Goal: Task Accomplishment & Management: Manage account settings

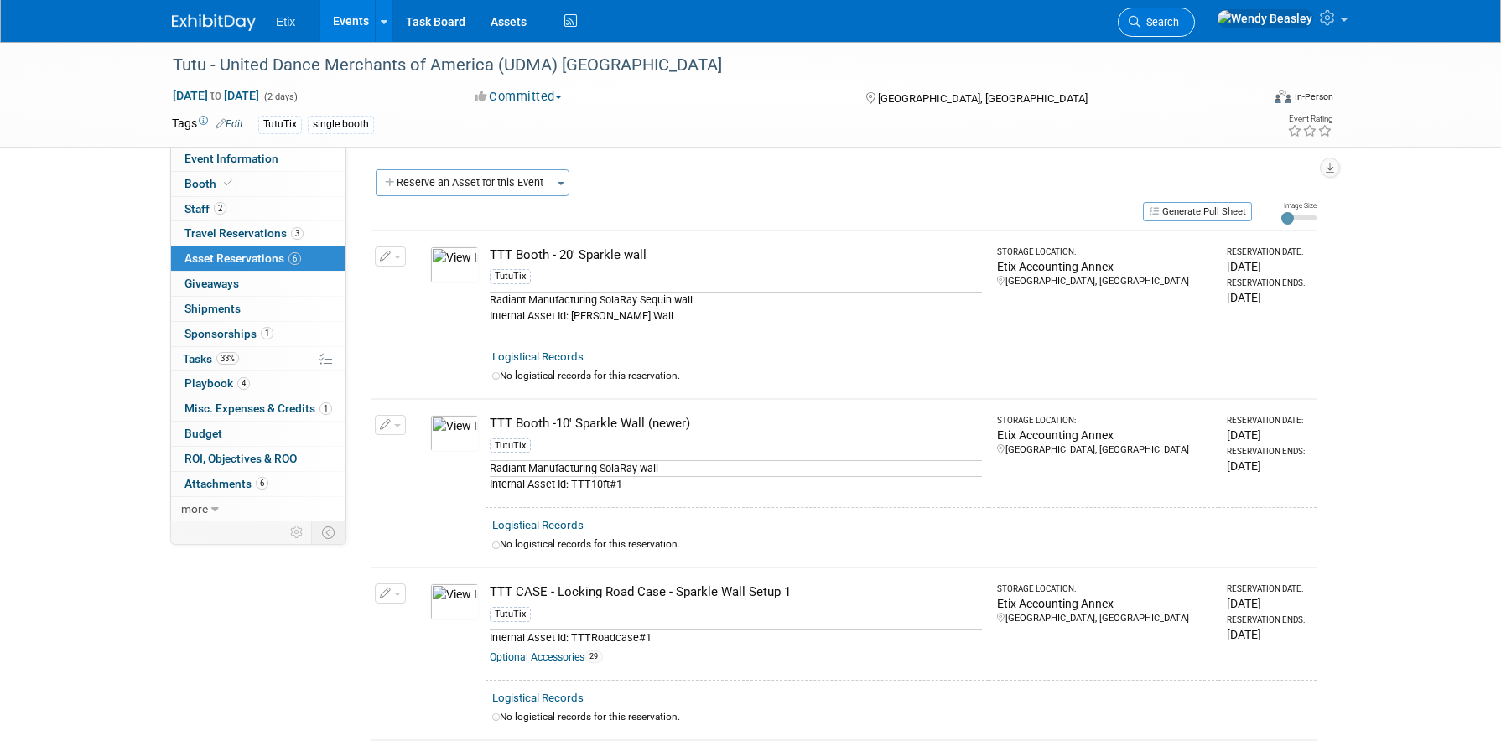
click at [1195, 32] on link "Search" at bounding box center [1156, 22] width 77 height 29
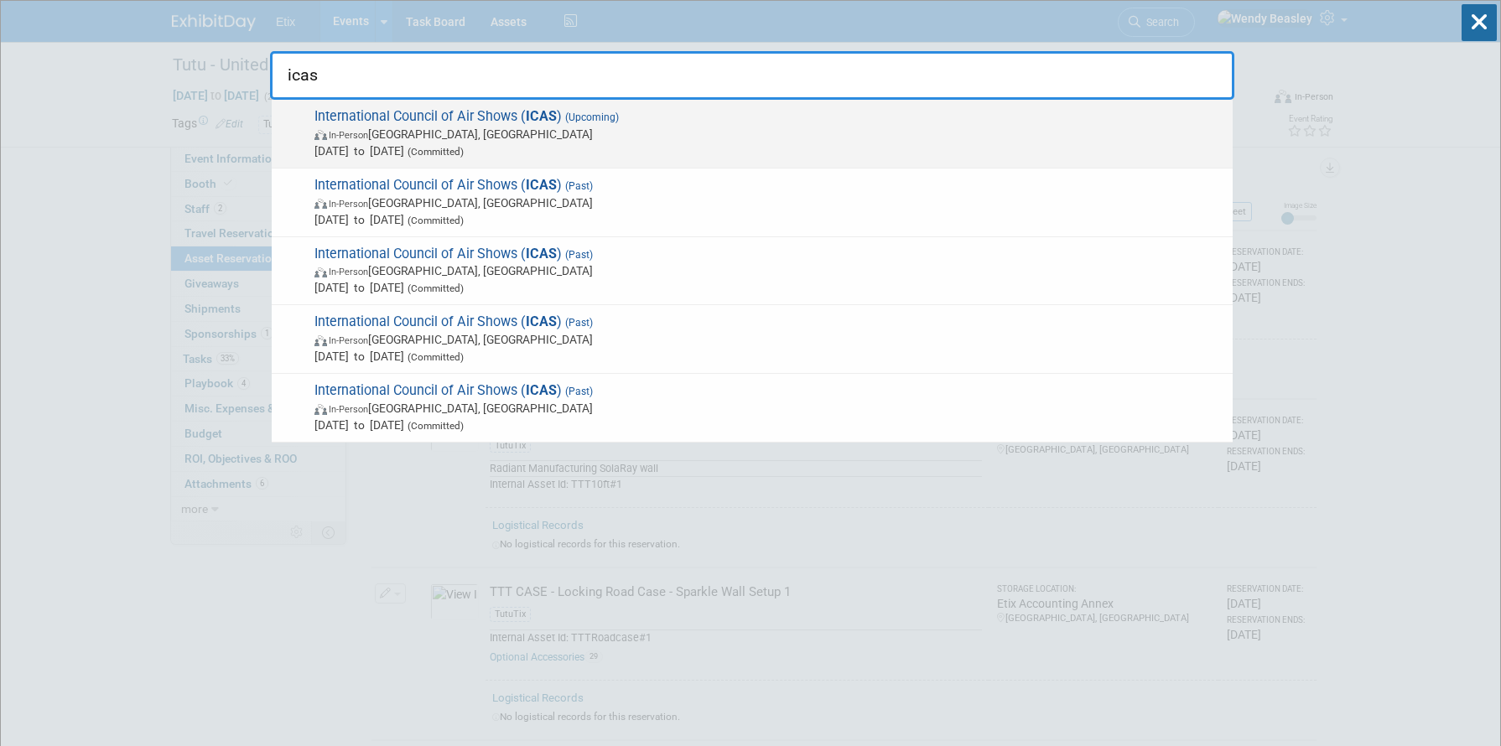
type input "icas"
click at [432, 110] on span "International Council of Air Shows ( ICAS ) (Upcoming) In-Person [GEOGRAPHIC_DA…" at bounding box center [766, 133] width 915 height 51
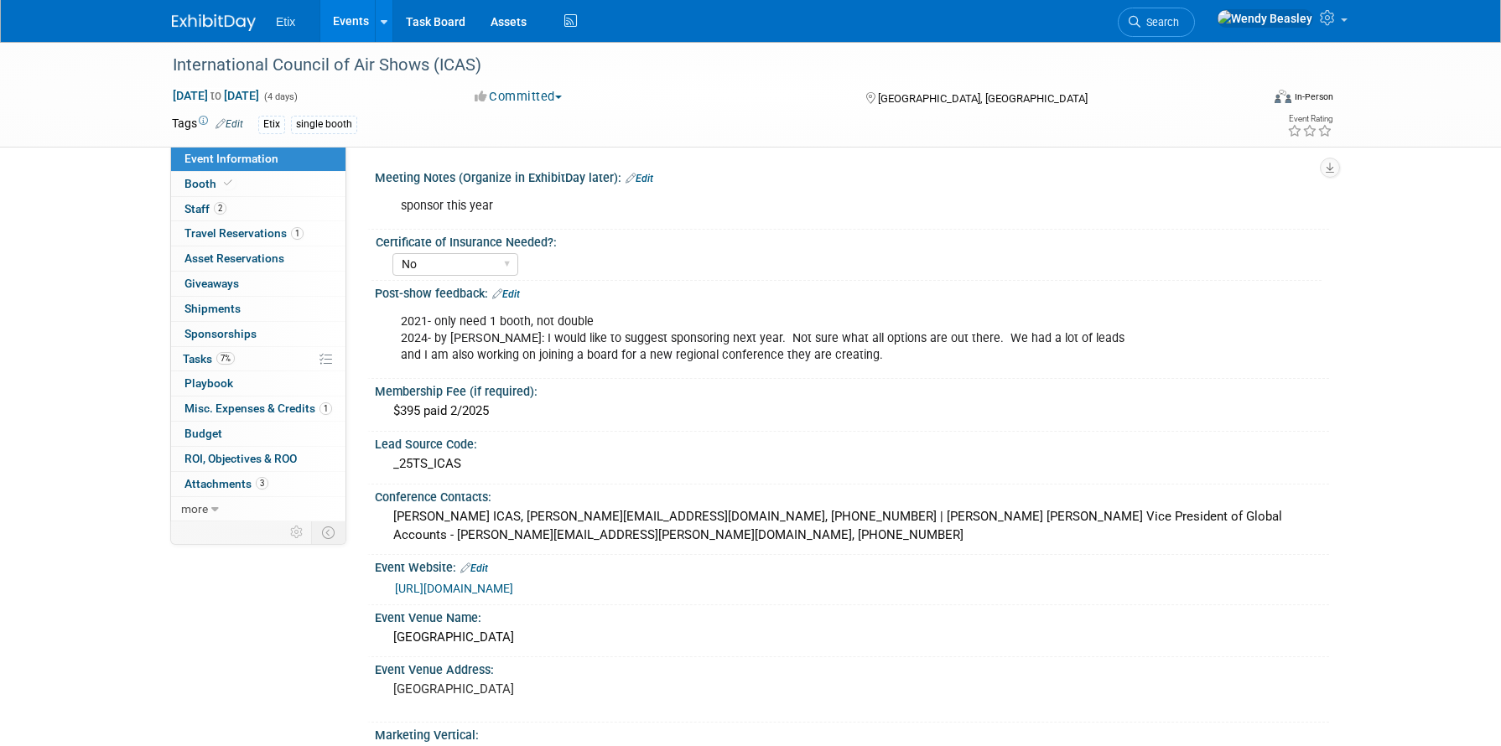
select select "No"
click at [205, 185] on span "Booth" at bounding box center [209, 183] width 51 height 13
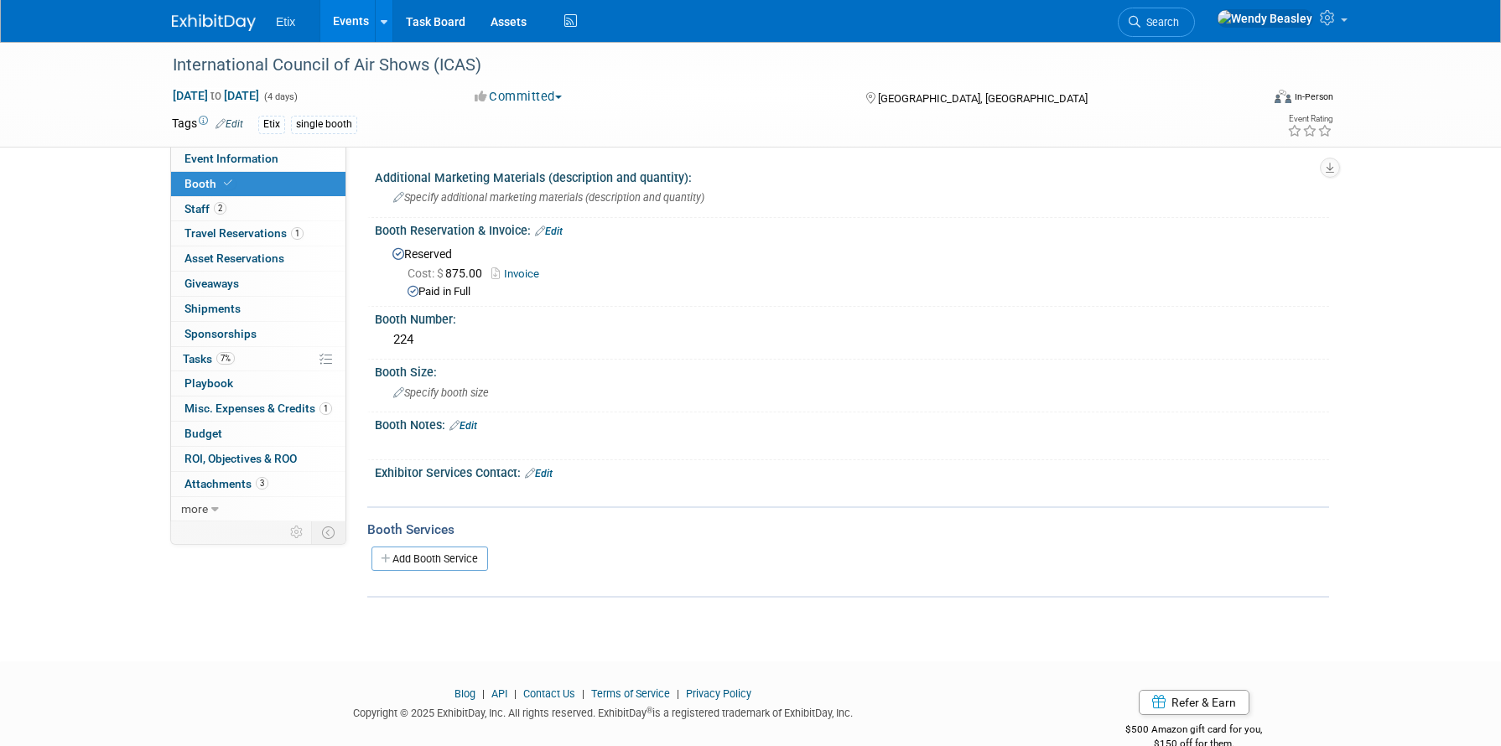
scroll to position [3, 0]
click at [548, 471] on link "Edit" at bounding box center [539, 471] width 28 height 12
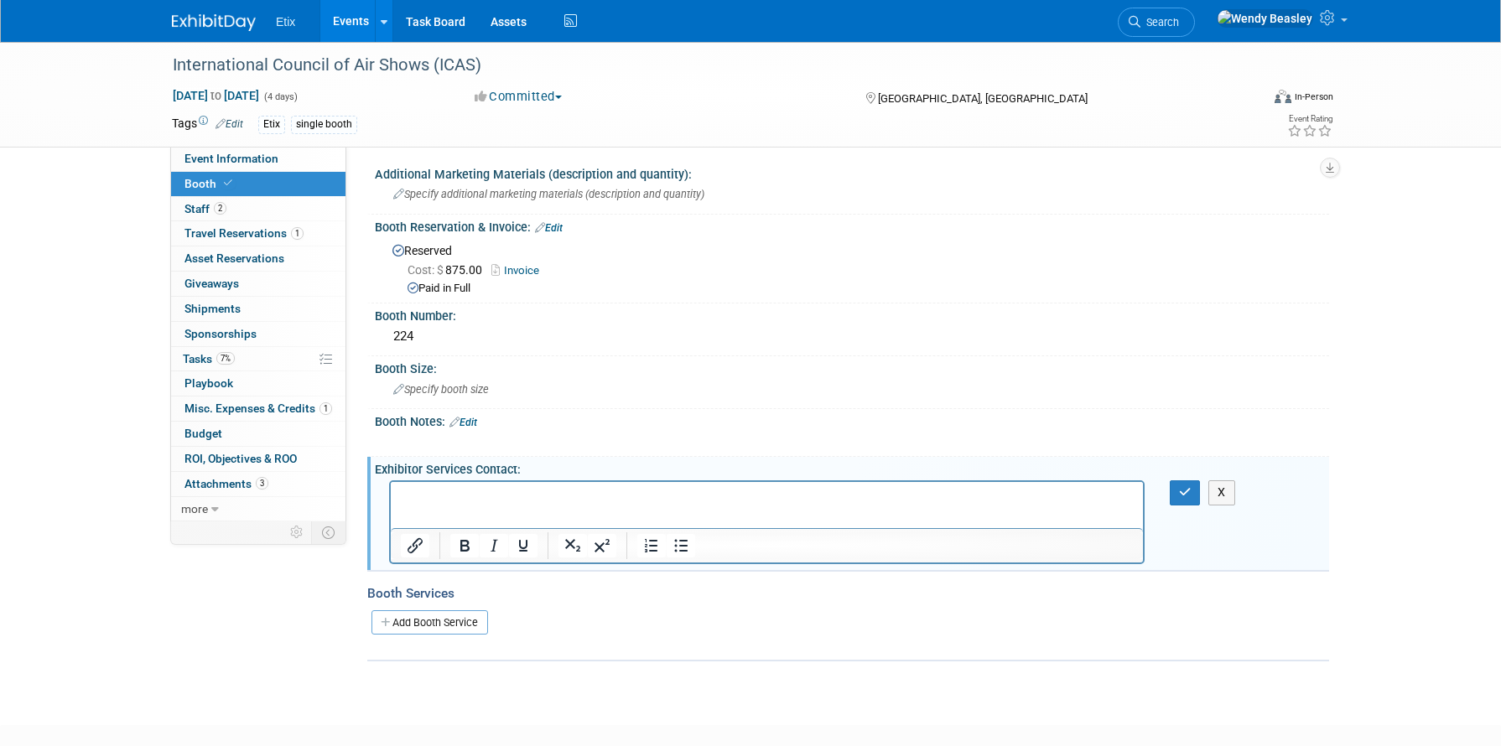
scroll to position [0, 0]
click at [1186, 496] on icon "button" at bounding box center [1185, 492] width 13 height 12
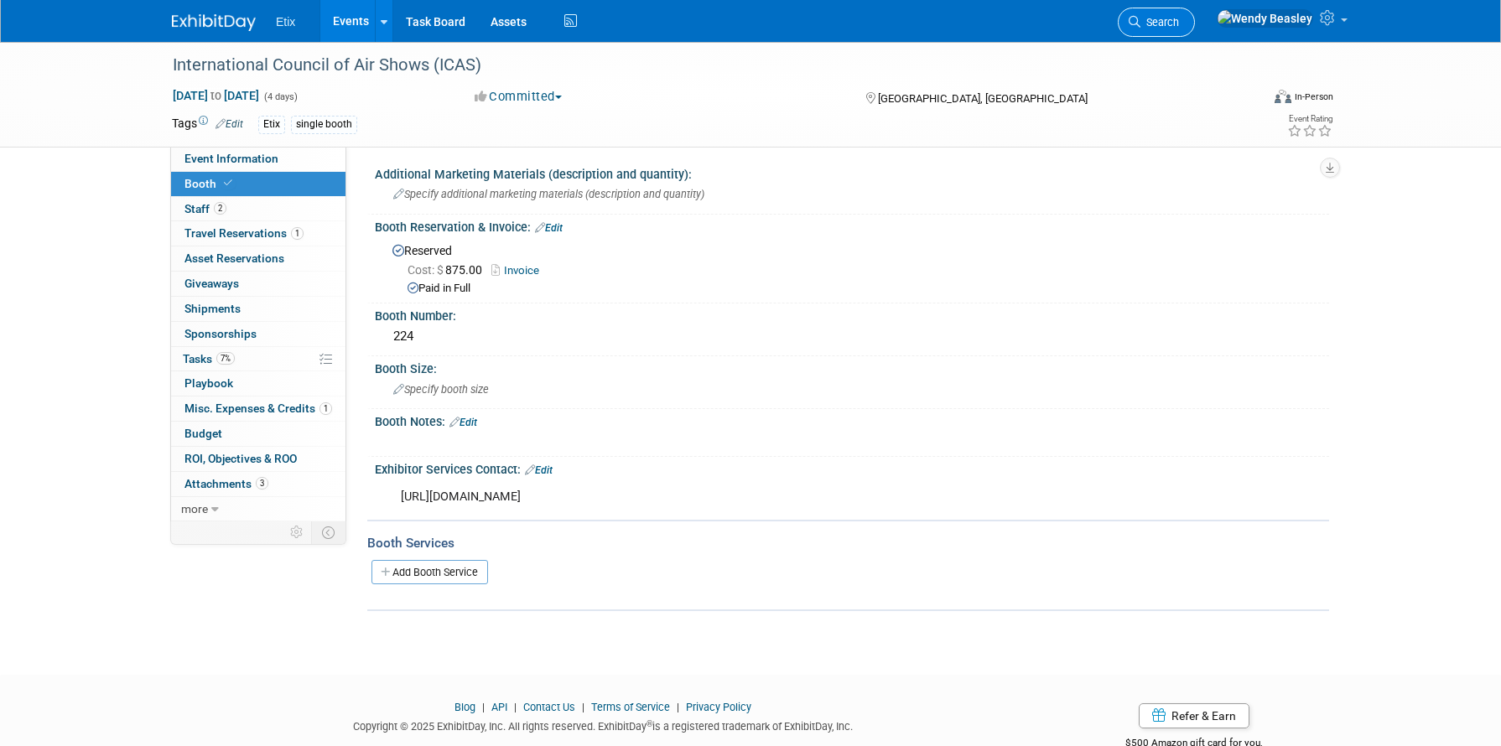
click at [1140, 26] on icon at bounding box center [1135, 22] width 12 height 12
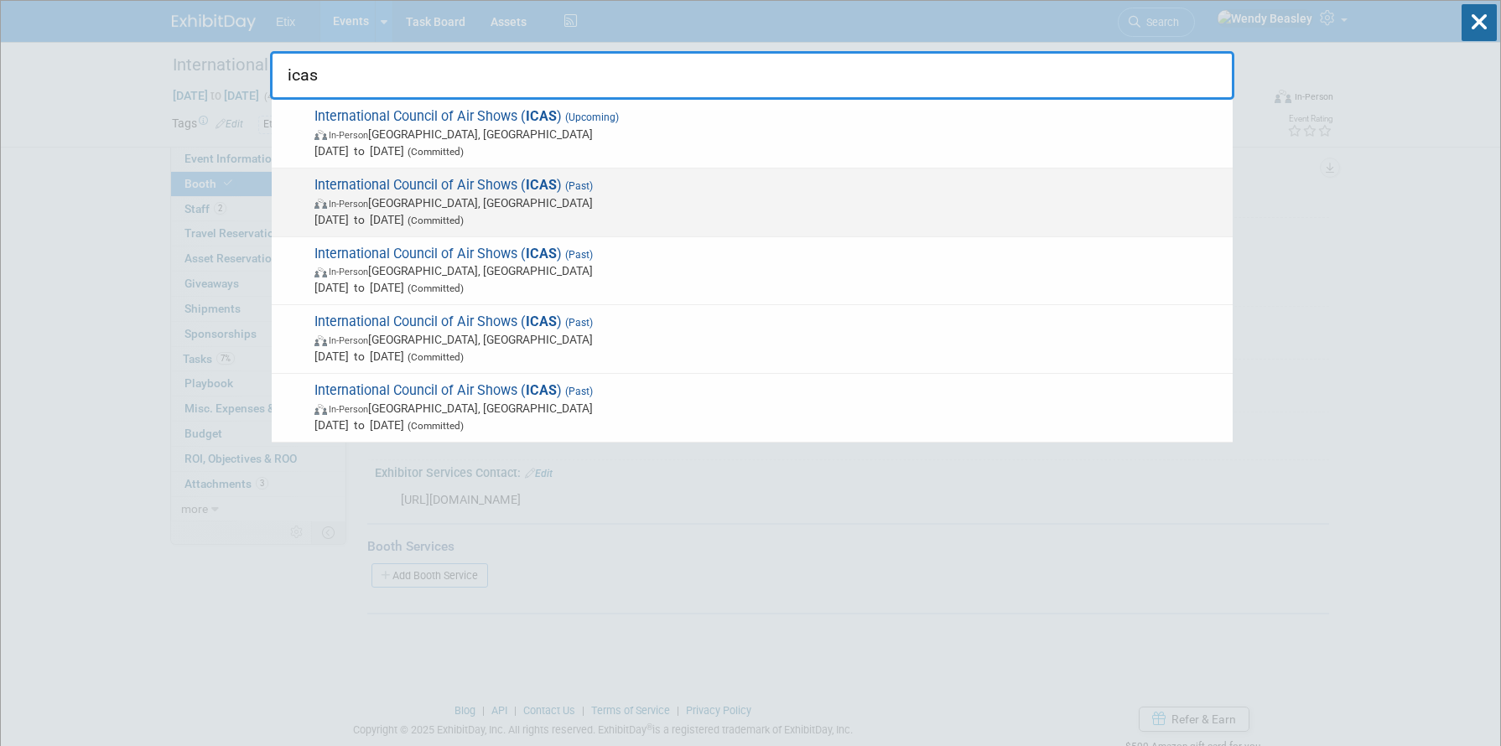
type input "icas"
click at [460, 179] on span "International Council of Air Shows ( ICAS ) (Past) In-Person Las Vegas, NV Dec …" at bounding box center [766, 202] width 915 height 51
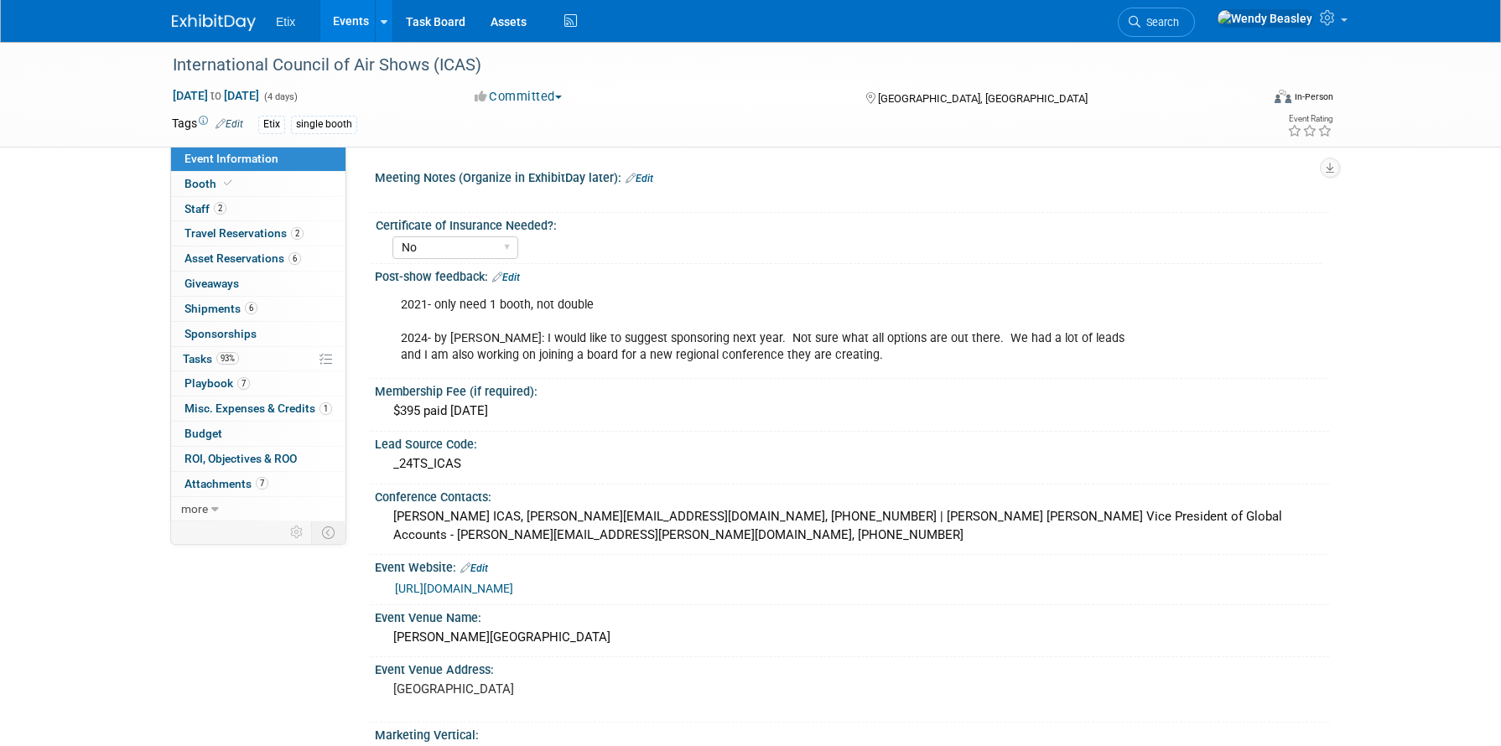
select select "No"
click at [264, 257] on span "Asset Reservations 6" at bounding box center [242, 258] width 117 height 13
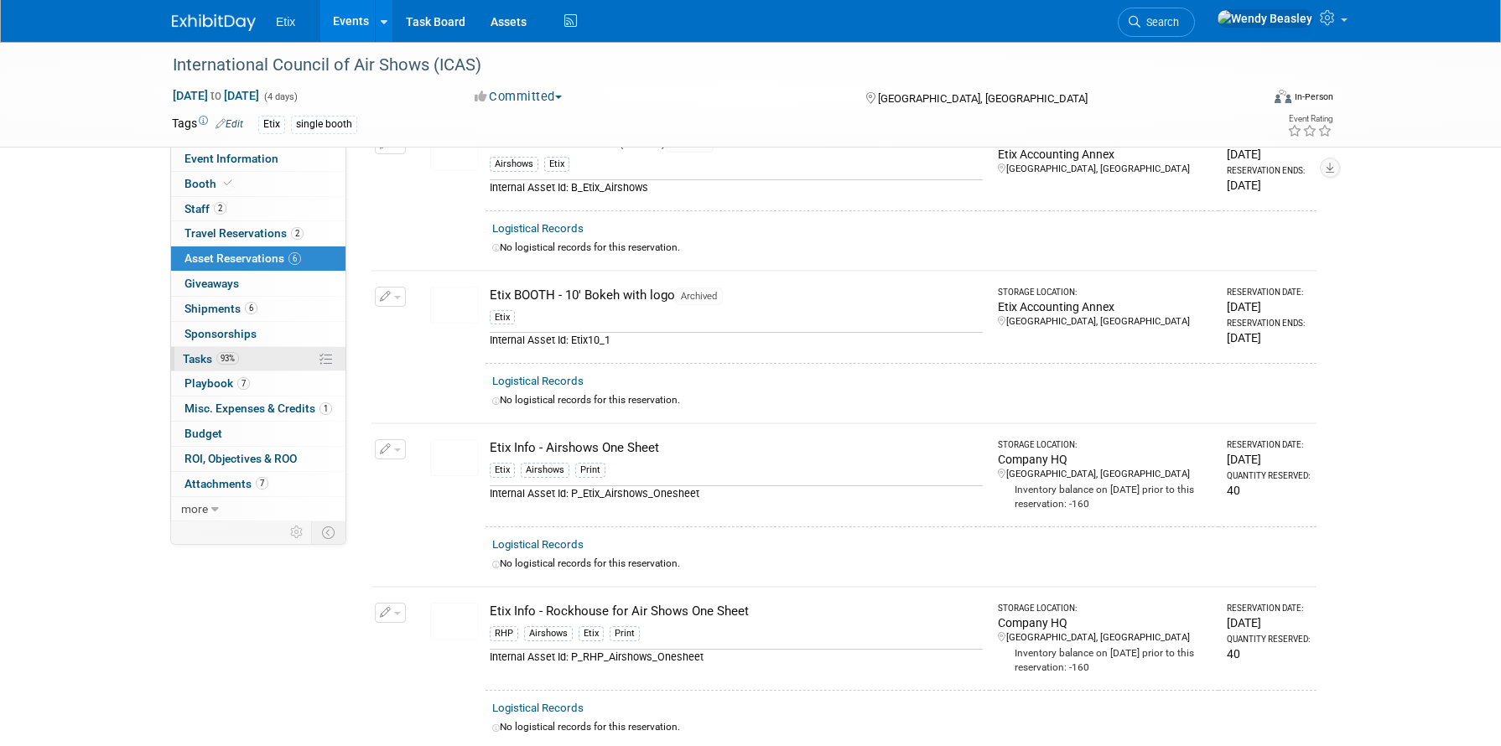
scroll to position [39, 0]
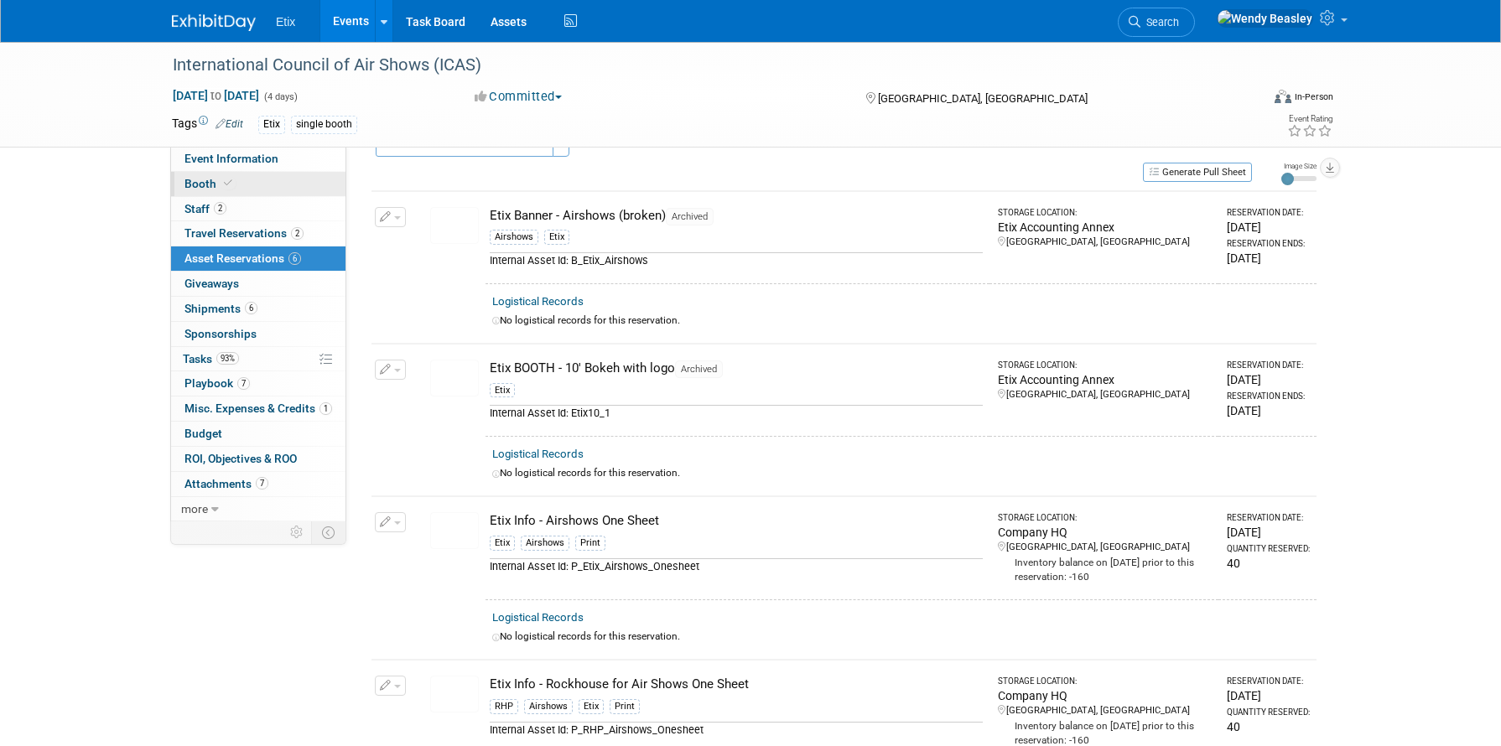
click at [239, 181] on link "Booth" at bounding box center [258, 184] width 174 height 24
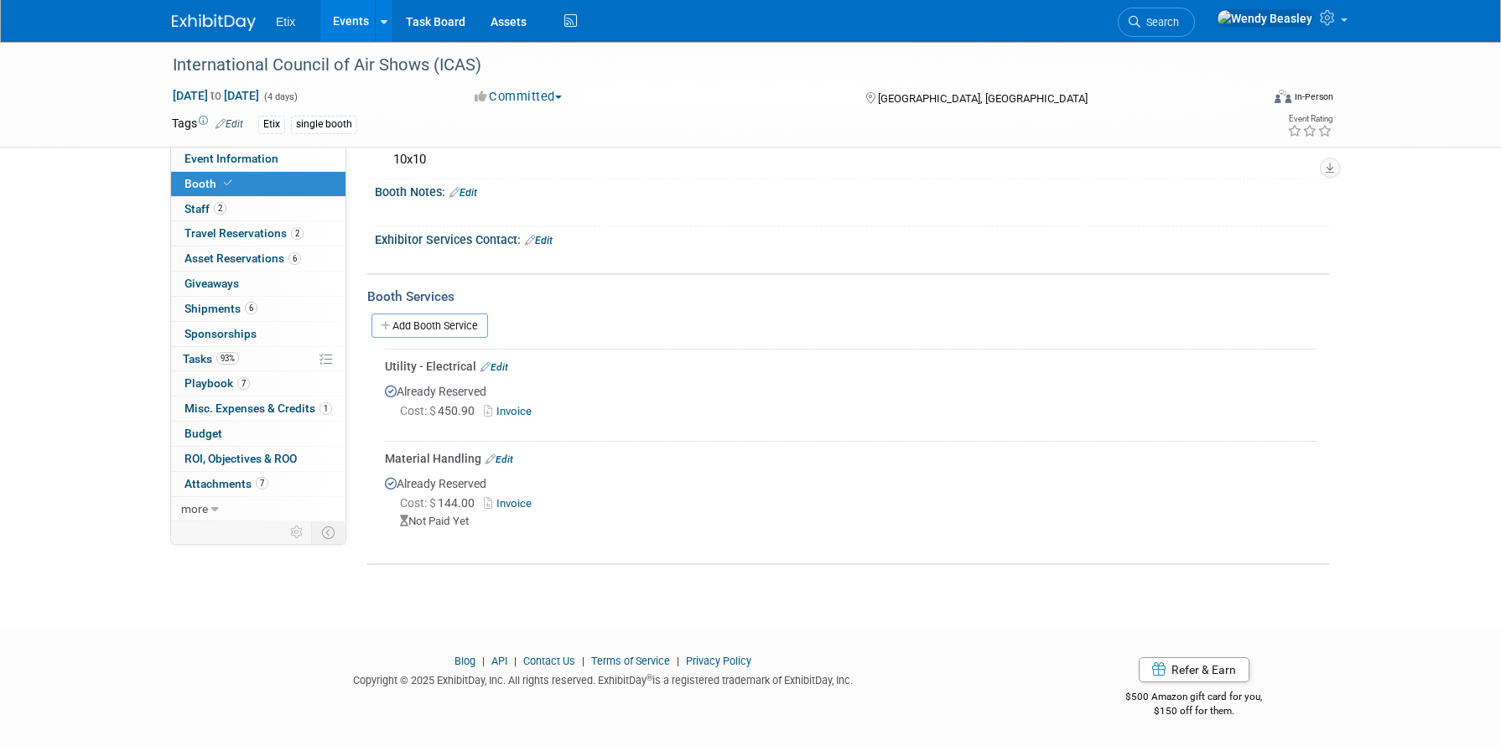
scroll to position [214, 0]
click at [522, 506] on link "Invoice" at bounding box center [511, 507] width 55 height 13
click at [207, 359] on span "Tasks 93%" at bounding box center [211, 358] width 56 height 13
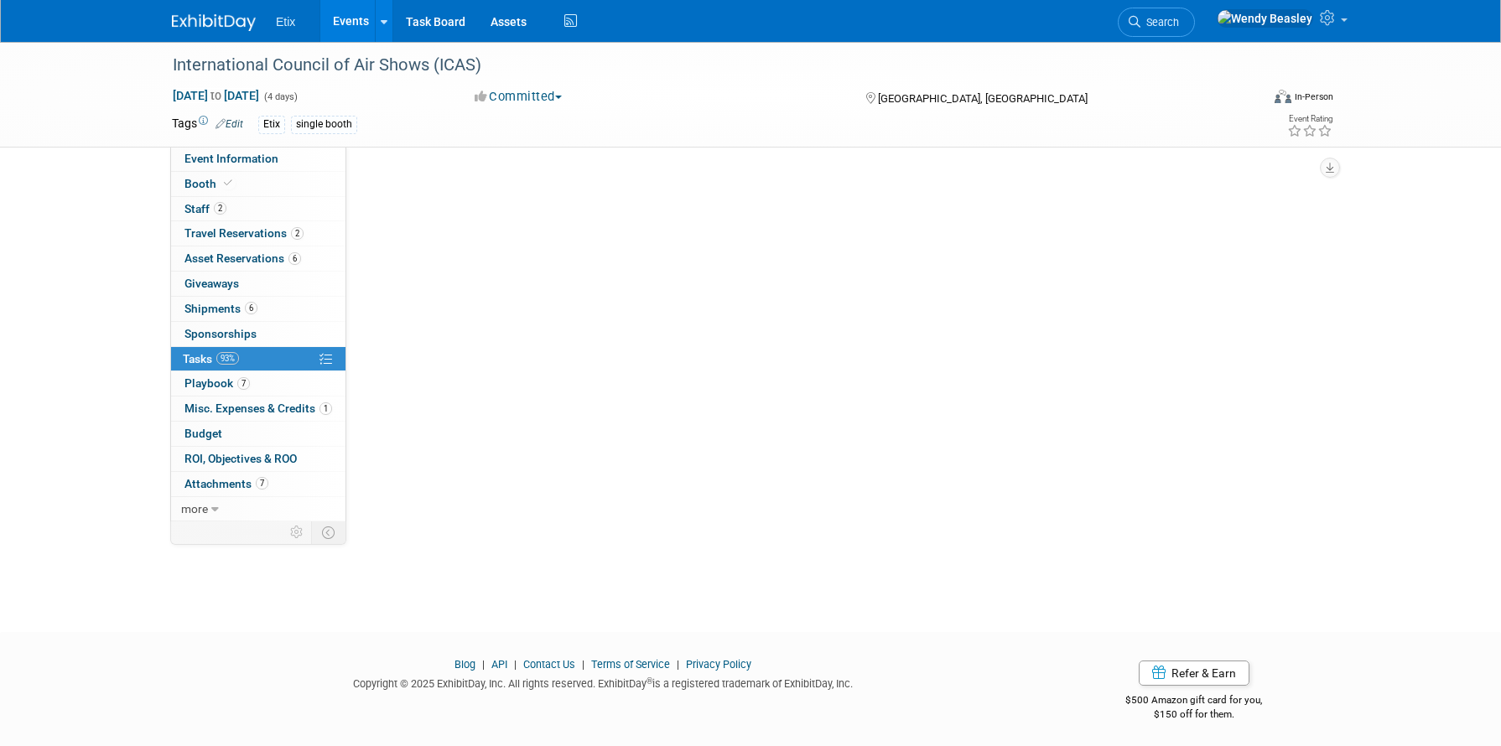
scroll to position [0, 0]
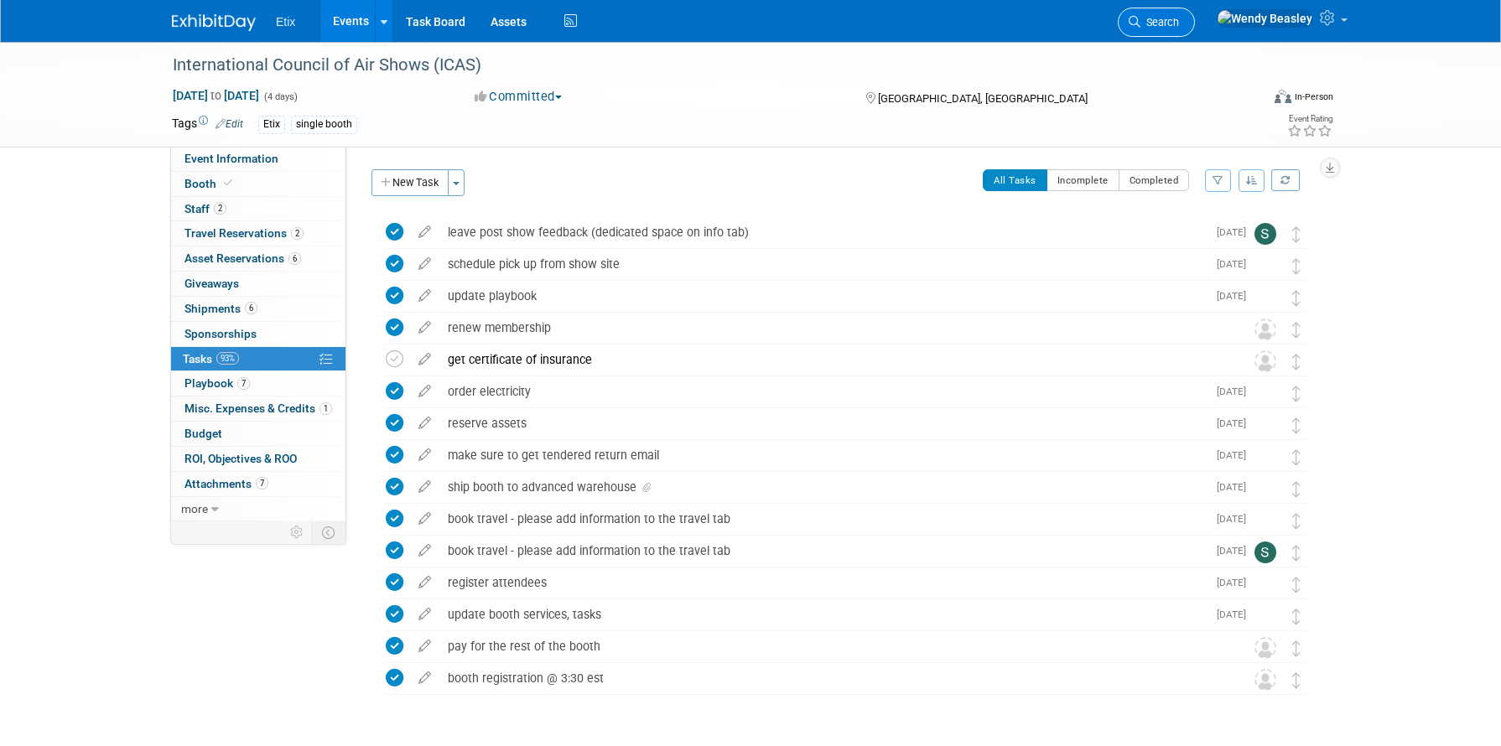
click at [1179, 20] on span "Search" at bounding box center [1159, 22] width 39 height 13
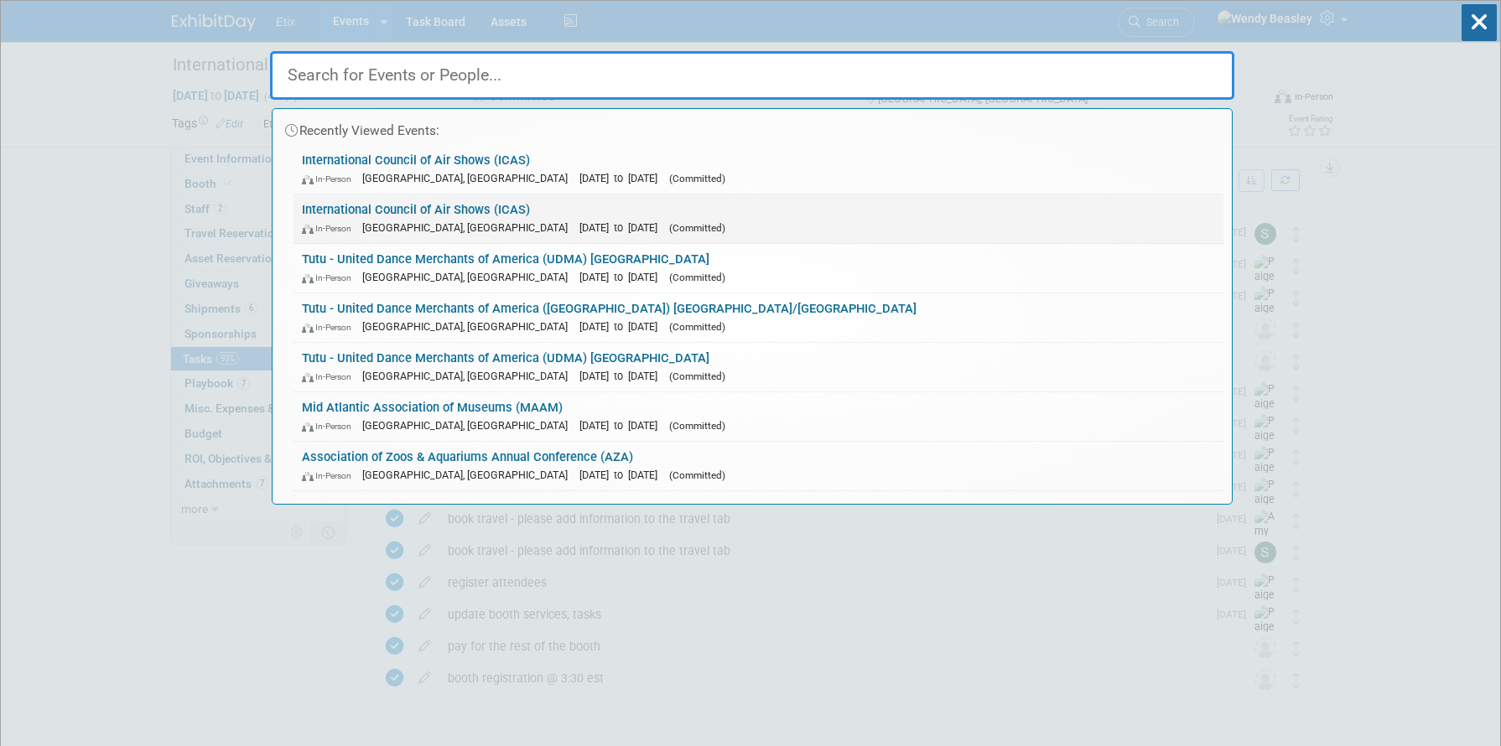
click at [559, 202] on link "International Council of Air Shows (ICAS) In-Person Las Vegas, NV Dec 8, 2025 t…" at bounding box center [758, 219] width 930 height 49
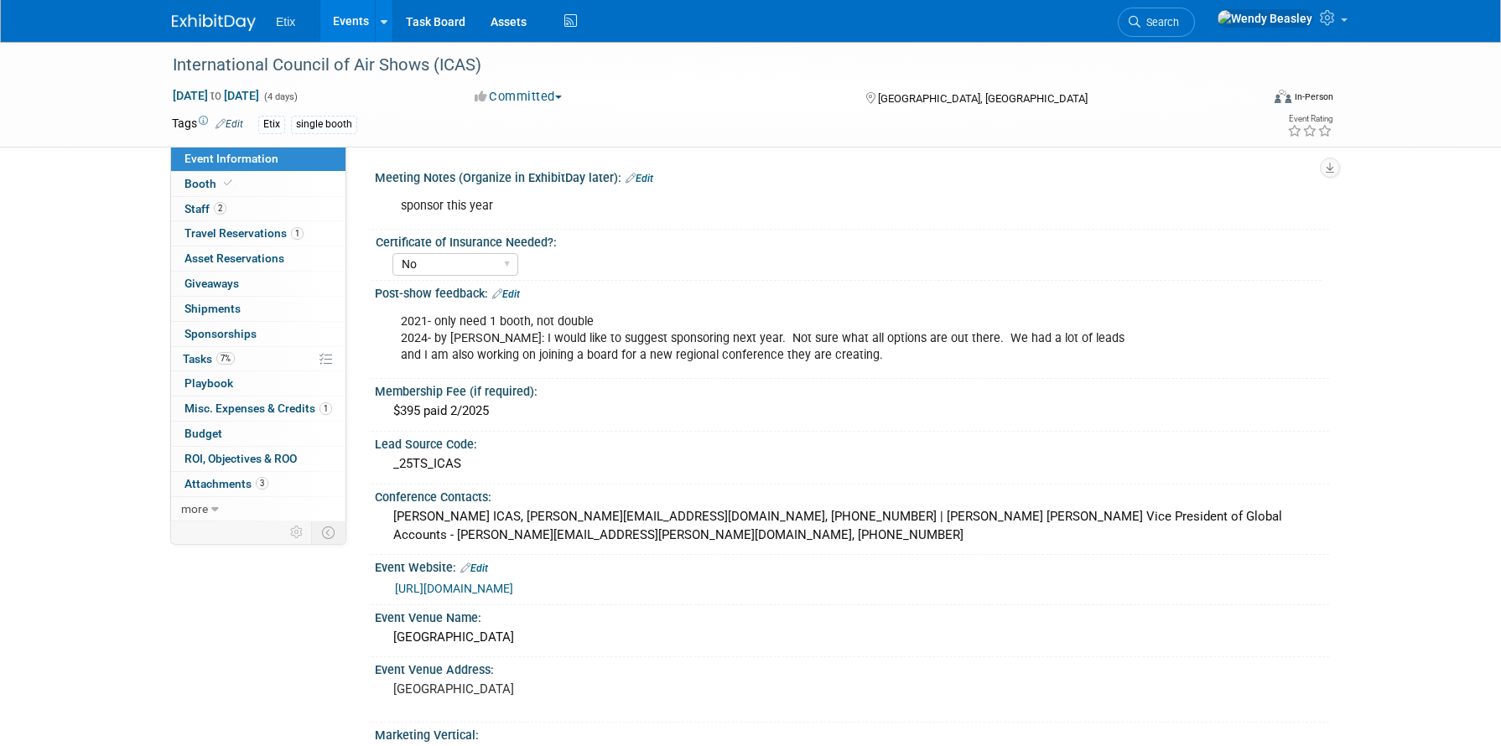
select select "No"
click at [240, 358] on link "7% Tasks 7%" at bounding box center [258, 359] width 174 height 24
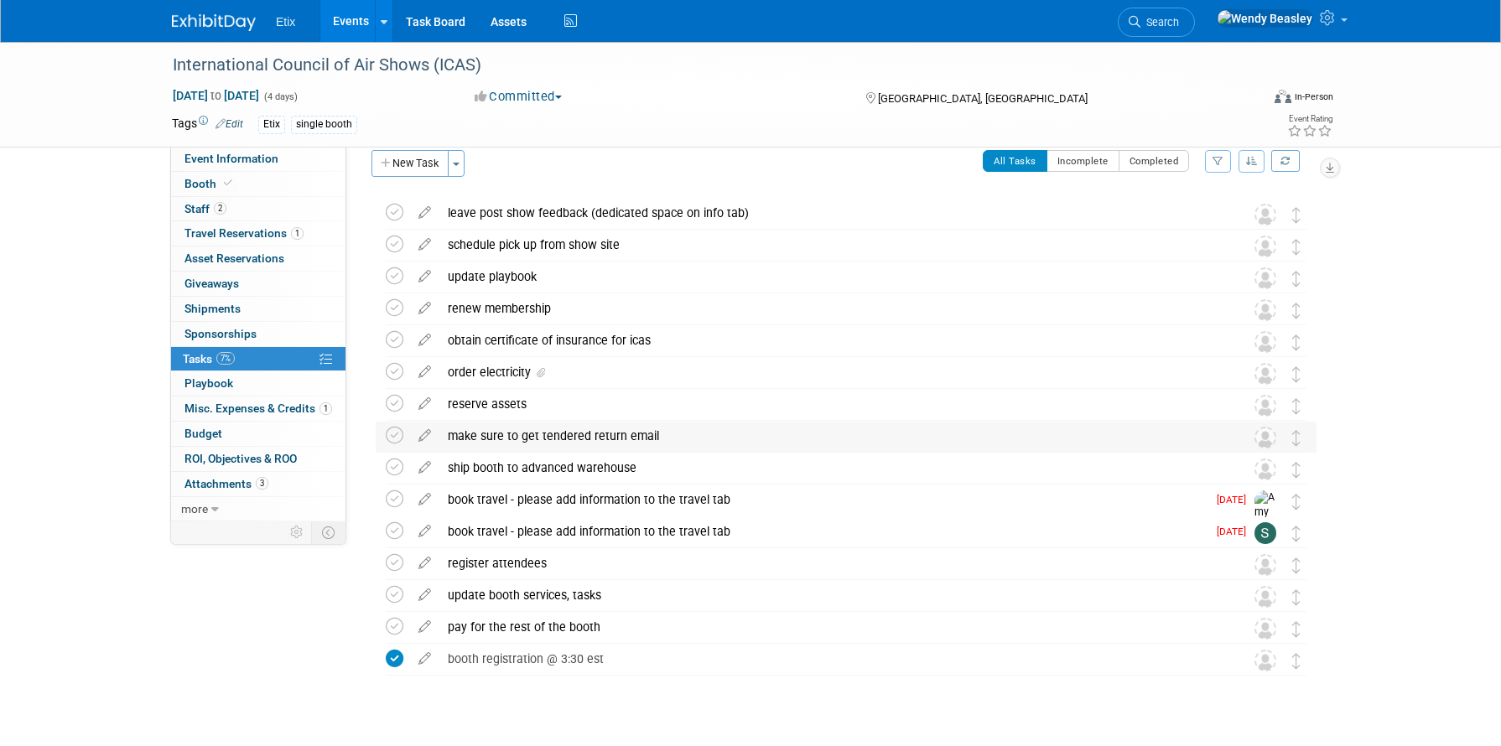
scroll to position [20, 0]
click at [1260, 341] on img at bounding box center [1265, 341] width 22 height 22
click at [578, 371] on div "order electricity" at bounding box center [829, 371] width 781 height 29
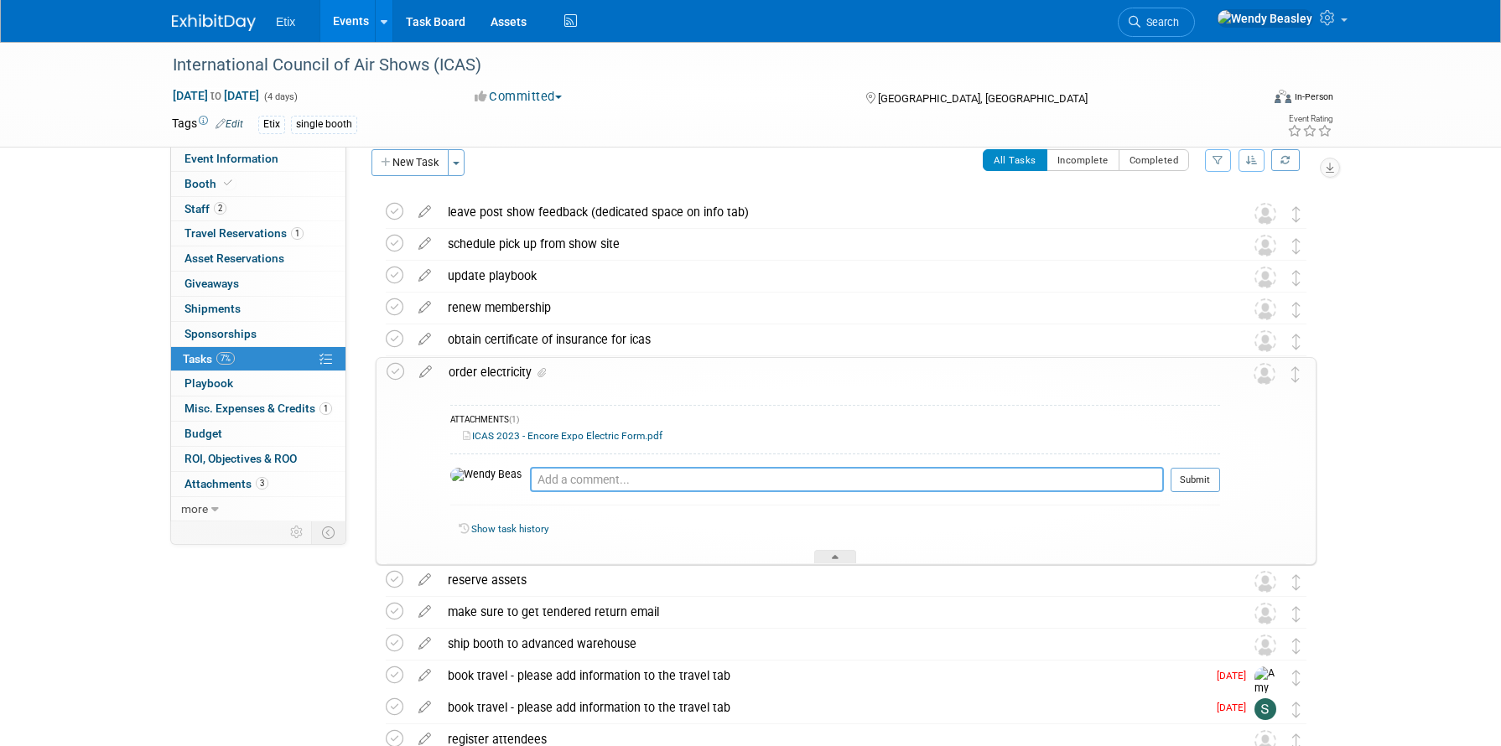
click at [609, 476] on textarea at bounding box center [847, 479] width 634 height 25
paste textarea "https://www.freemanco.com/store/show/landing?showID=538428&ShowID=53294"
type textarea "https://www.freemanco.com/store/show/landing?showID=538428&ShowID=53294"
click at [1194, 476] on button "Submit" at bounding box center [1195, 480] width 49 height 25
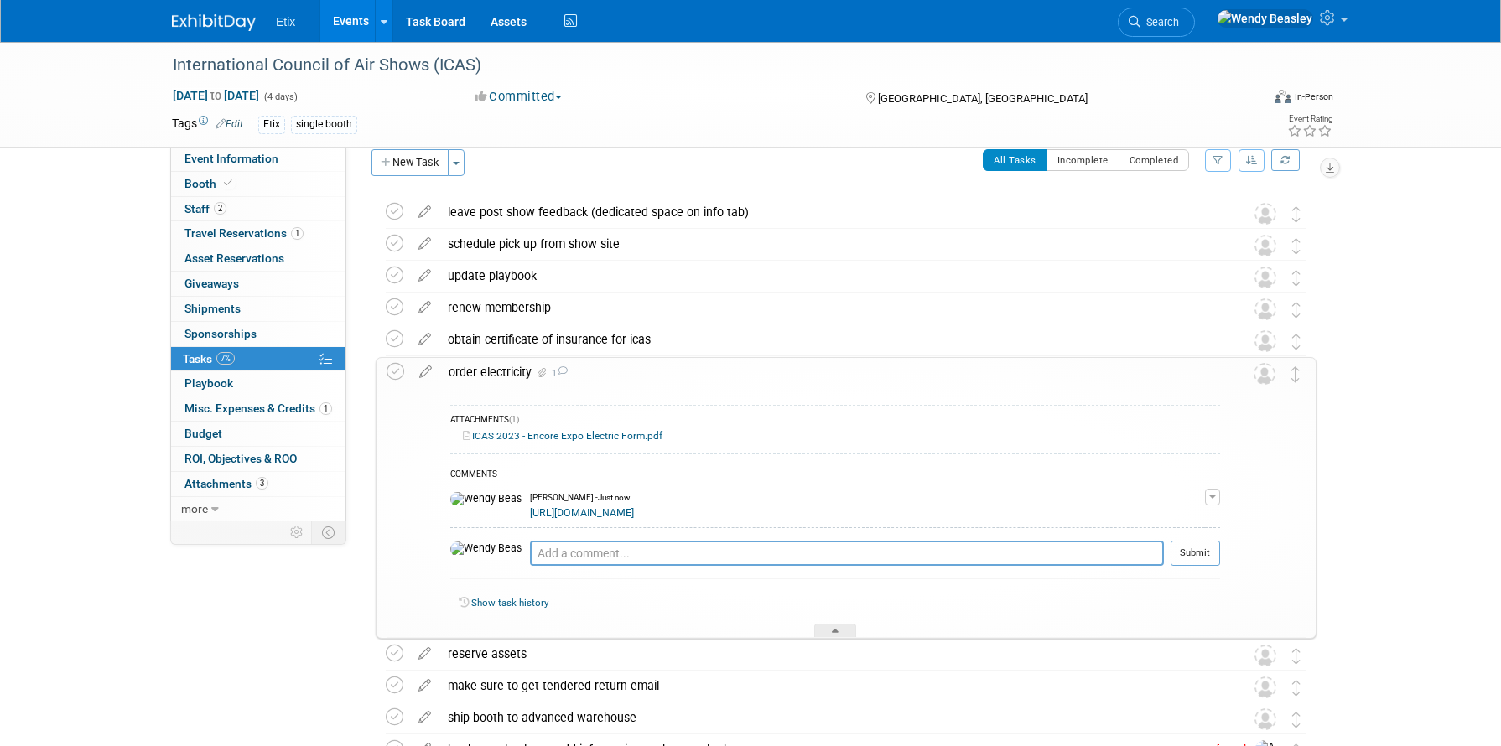
click at [1270, 385] on td at bounding box center [1271, 498] width 34 height 280
click at [1265, 374] on img at bounding box center [1265, 374] width 22 height 22
click at [1366, 423] on div "International Council of Air Shows (ICAS) Dec 8, 2025 to Dec 11, 2025 (4 days) …" at bounding box center [750, 525] width 1501 height 1007
click at [428, 369] on icon at bounding box center [425, 368] width 29 height 21
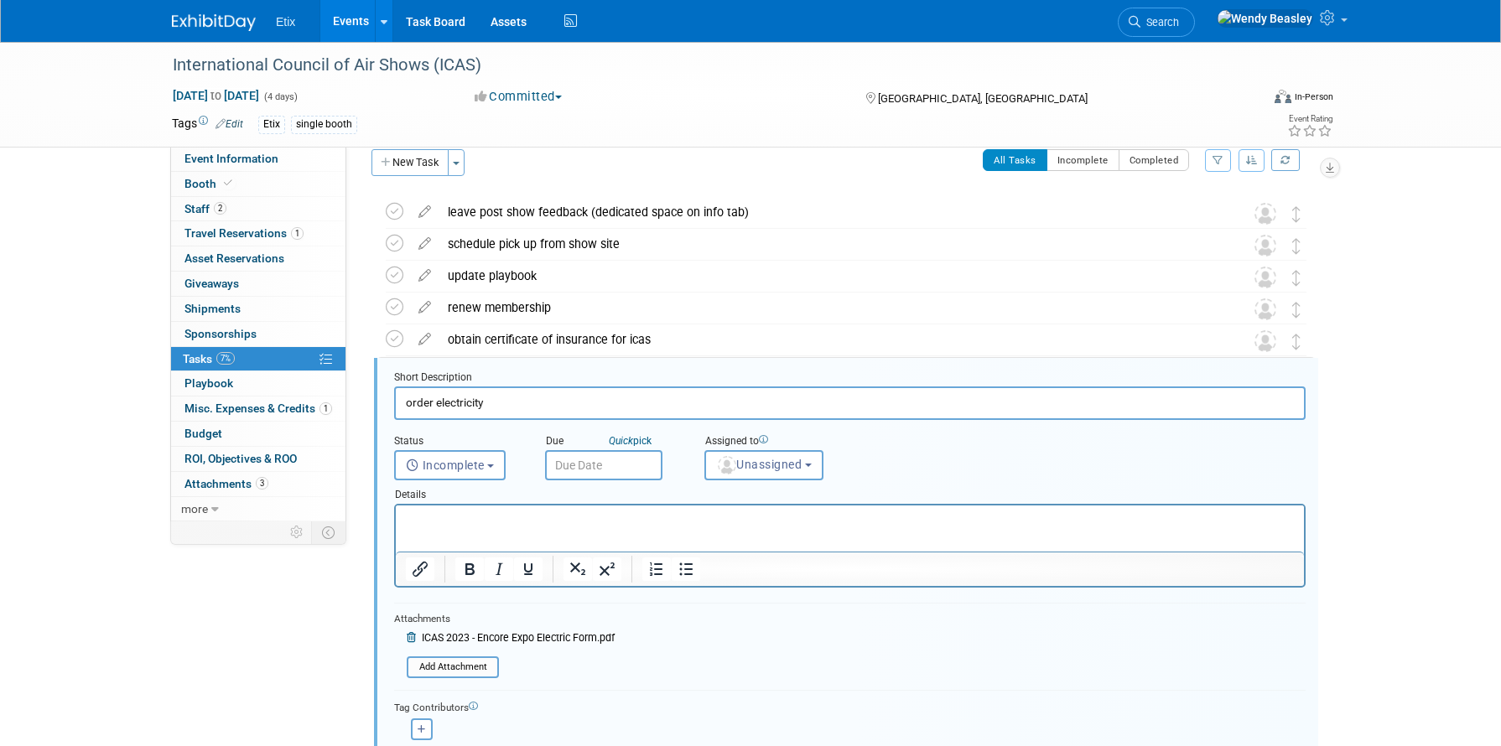
scroll to position [132, 0]
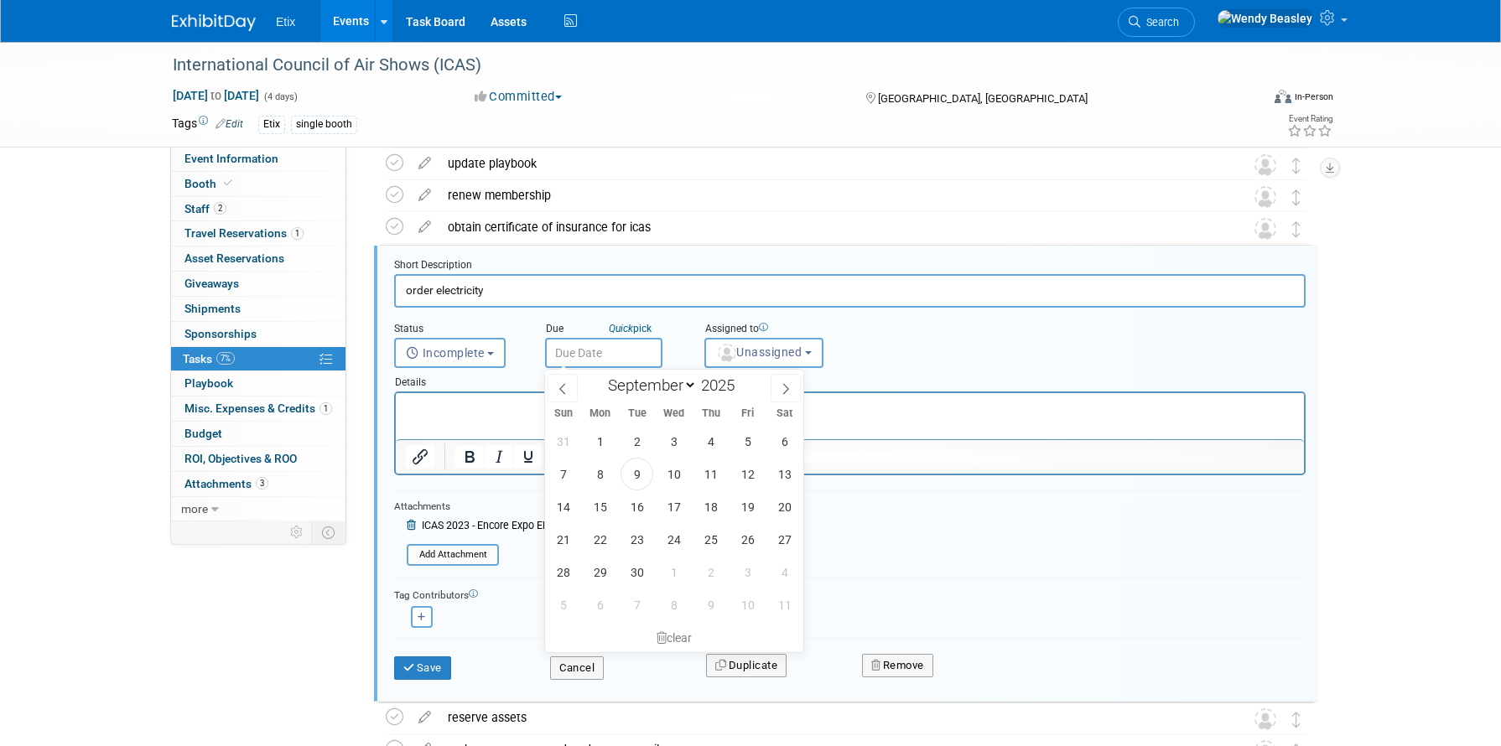
click at [646, 358] on input "text" at bounding box center [603, 353] width 117 height 30
click at [786, 388] on icon at bounding box center [786, 389] width 12 height 12
select select "10"
click at [745, 471] on span "7" at bounding box center [747, 474] width 33 height 33
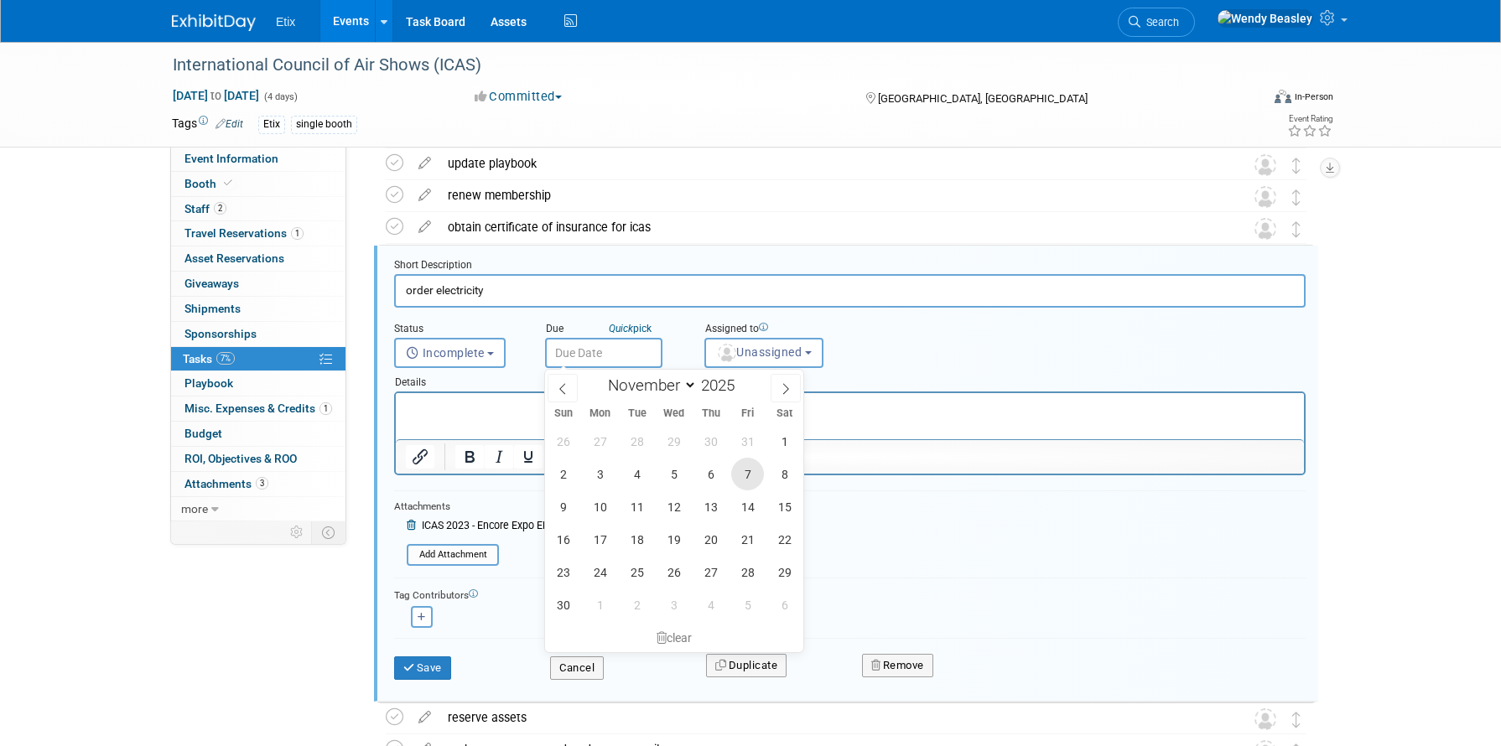
type input "[DATE]"
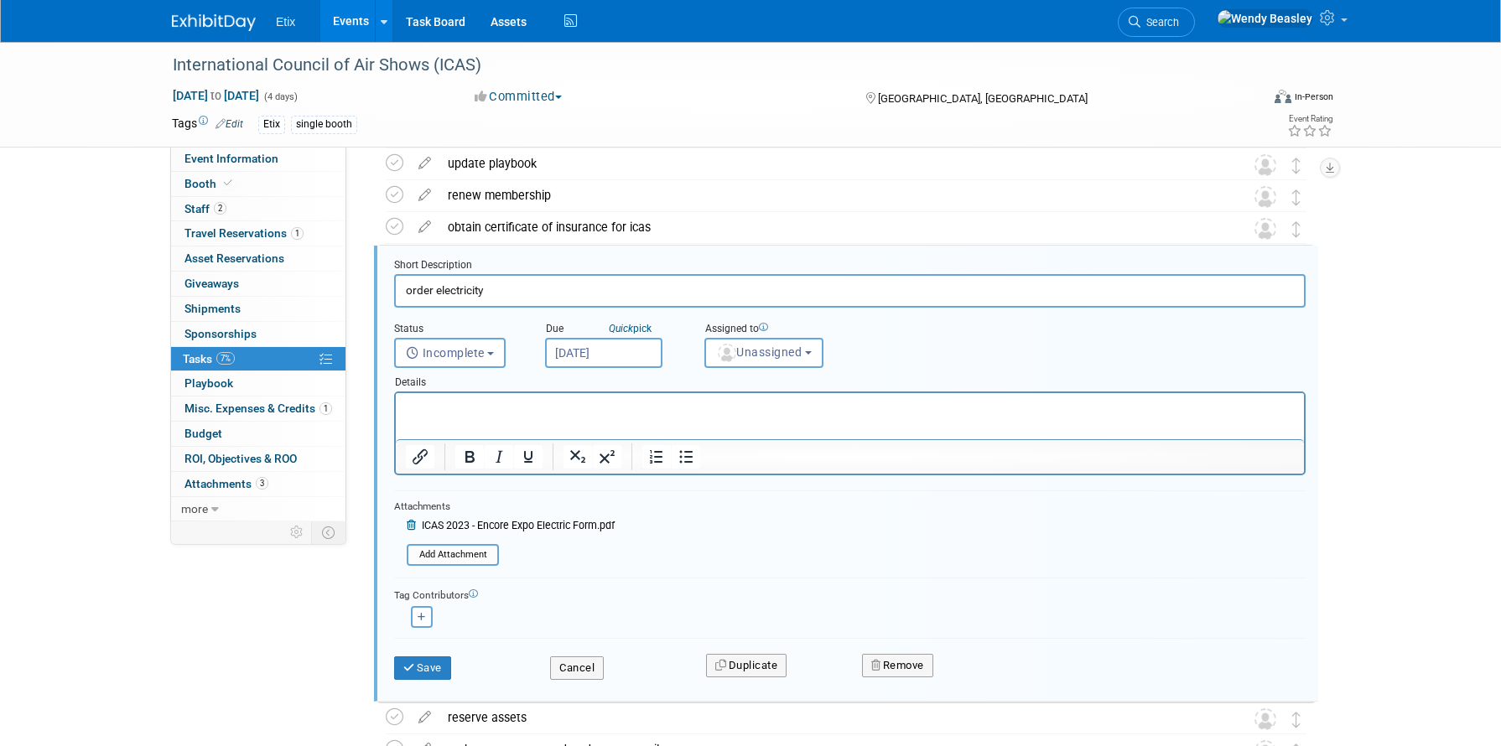
click at [523, 407] on p "Rich Text Area. Press ALT-0 for help." at bounding box center [850, 408] width 889 height 16
click at [522, 291] on input "order electricity" at bounding box center [849, 290] width 911 height 33
paste input "https://www.freemanco.com/store/show/landing?showID=538428&ShowID=53294"
type input "order electricity, see if we need furniture https://www.freemanco.com/store/sho…"
click at [434, 672] on button "Save" at bounding box center [422, 668] width 57 height 23
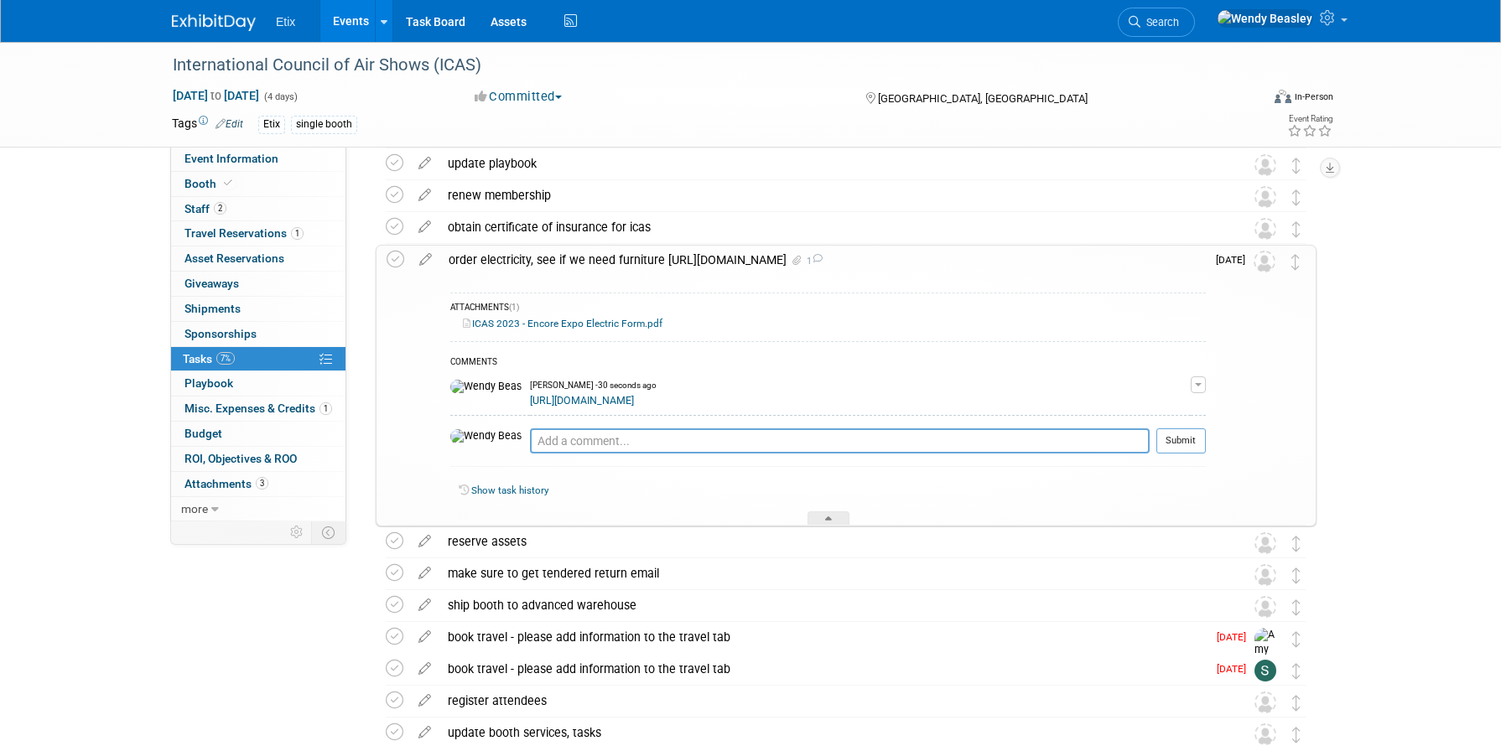
click at [1400, 416] on div "International Council of Air Shows (ICAS) Dec 8, 2025 to Dec 11, 2025 (4 days) …" at bounding box center [750, 412] width 1501 height 1007
click at [361, 19] on link "Events" at bounding box center [350, 21] width 61 height 42
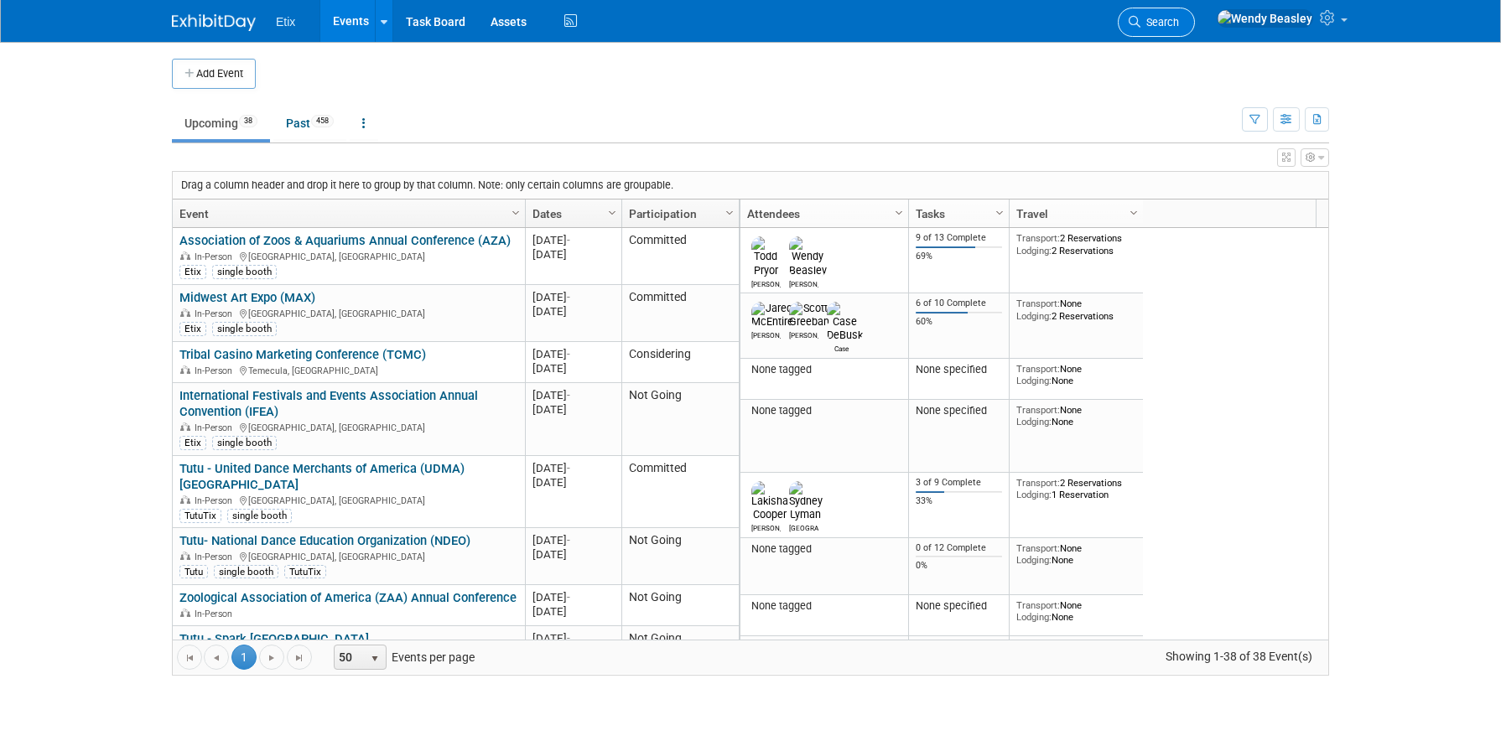
click at [1179, 28] on span "Search" at bounding box center [1159, 22] width 39 height 13
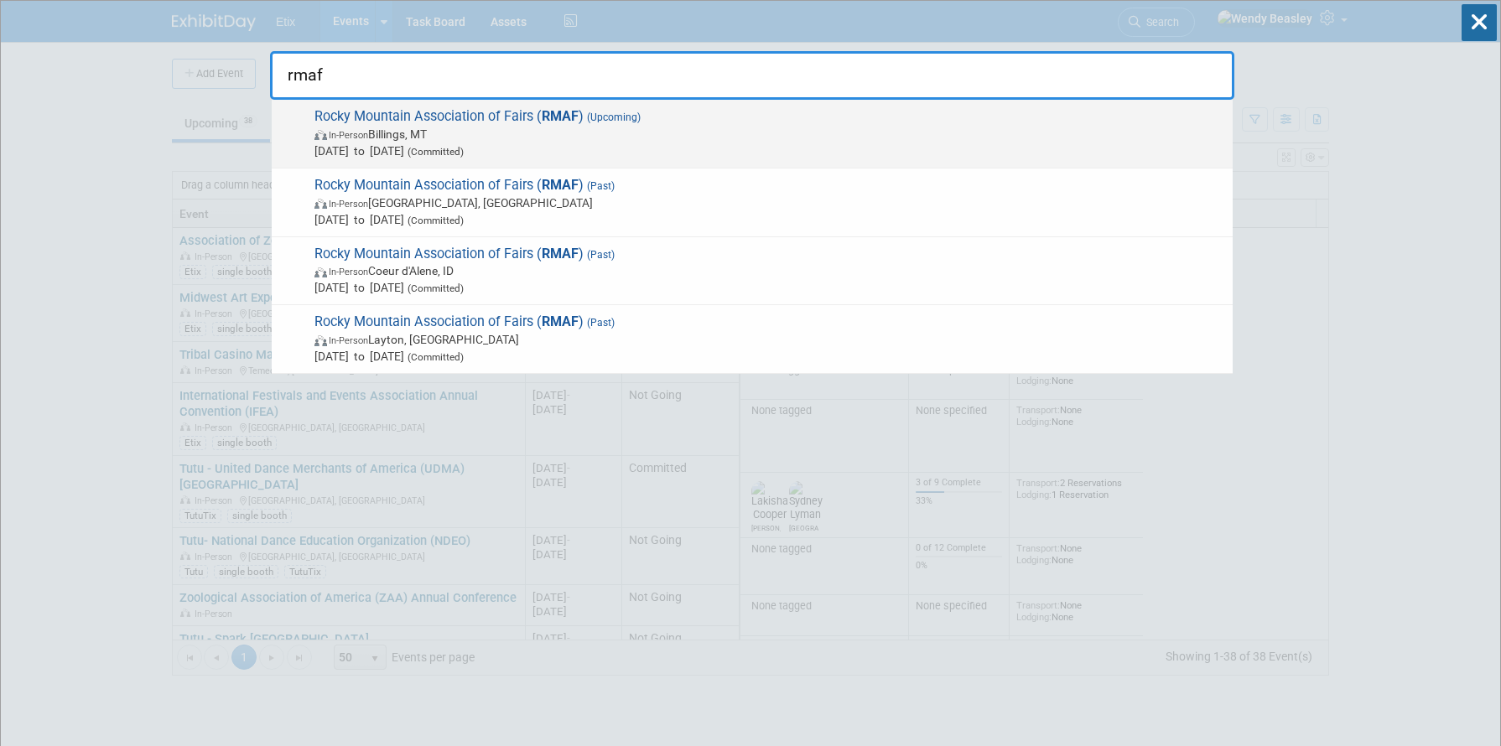
type input "rmaf"
click at [449, 116] on span "Rocky Mountain Association of Fairs ( RMAF ) (Upcoming) In-Person Billings, MT …" at bounding box center [766, 133] width 915 height 51
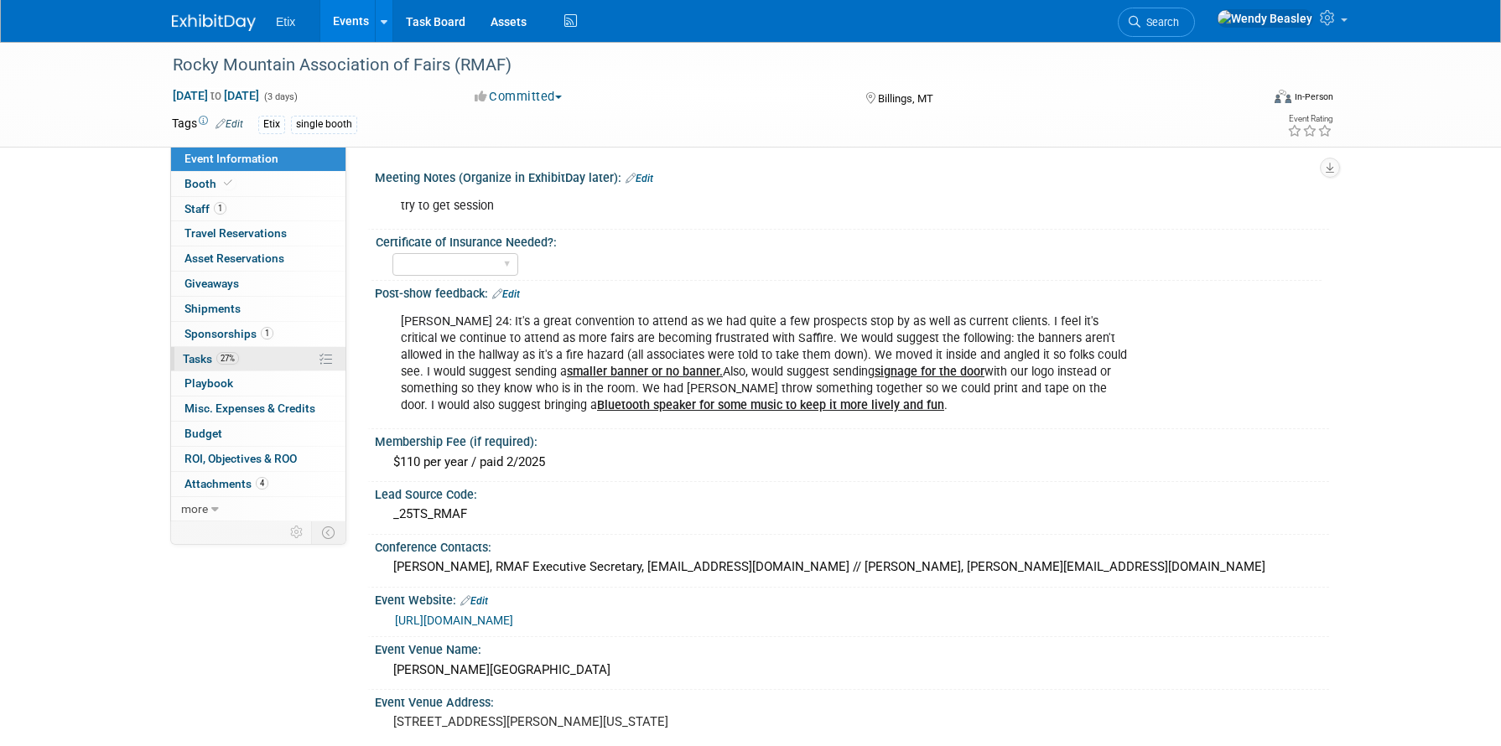
click at [206, 352] on span "Tasks 27%" at bounding box center [211, 358] width 56 height 13
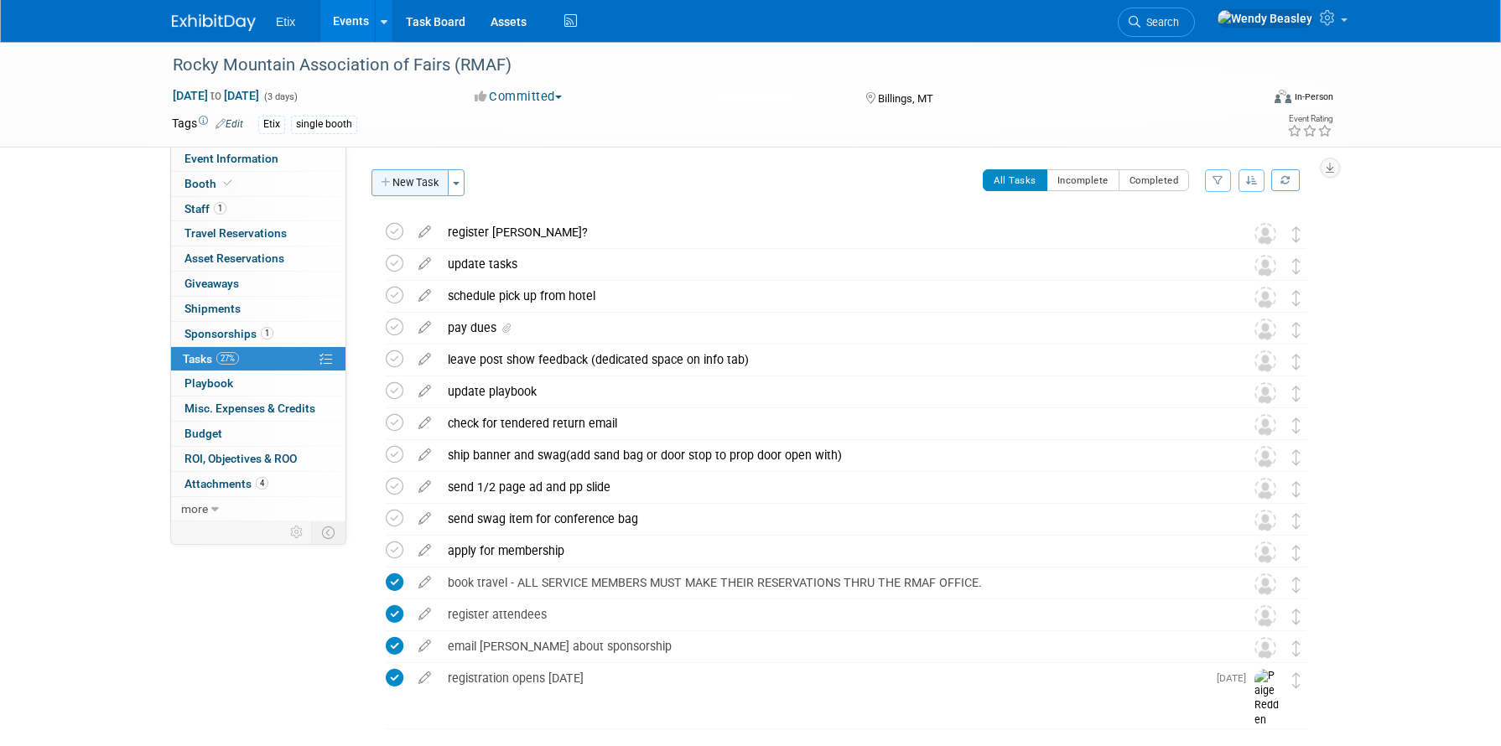
click at [405, 177] on button "New Task" at bounding box center [409, 182] width 77 height 27
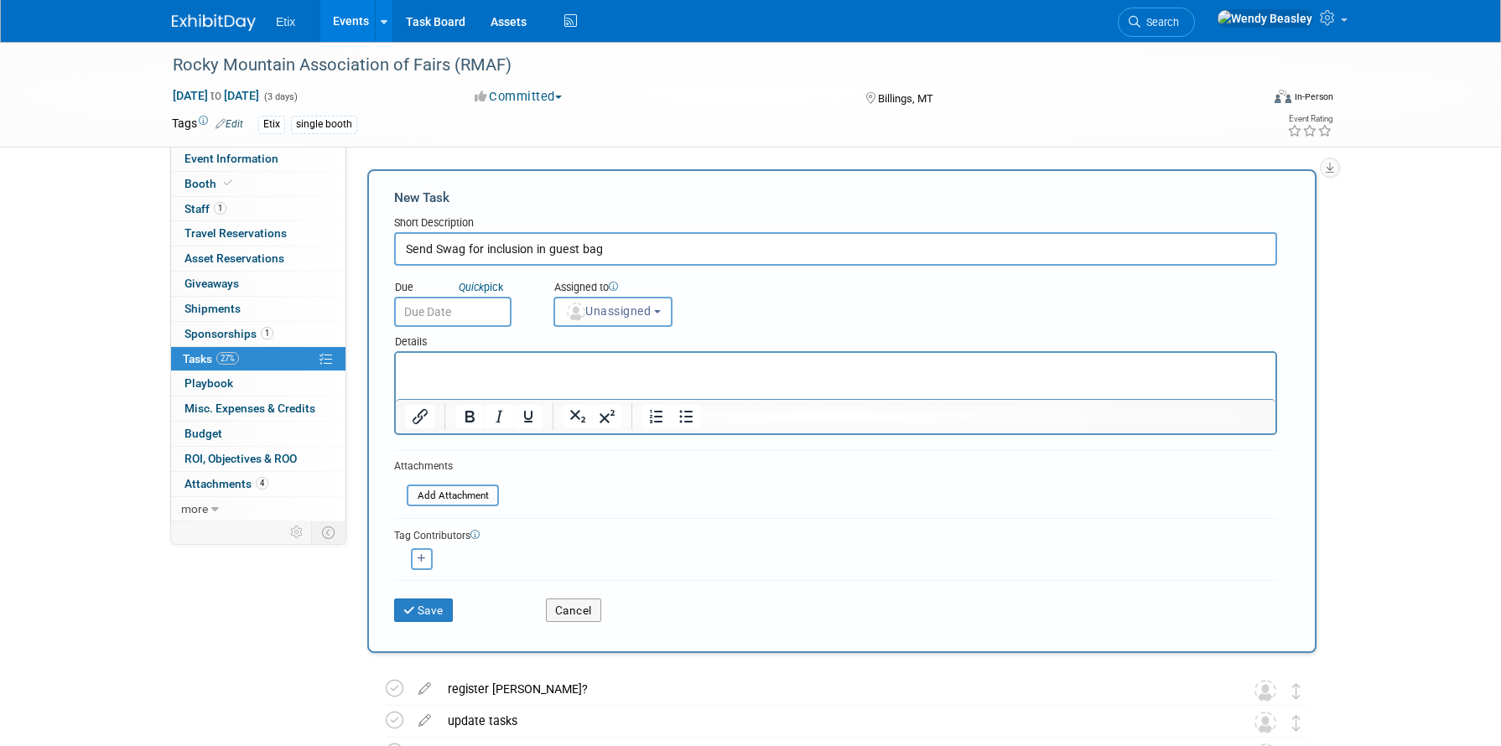
type input "Send Swag for inclusion in guest bag"
click at [459, 376] on html at bounding box center [836, 364] width 880 height 23
click at [457, 373] on p "Rich Text Area. Press ALT-0 for help." at bounding box center [836, 368] width 860 height 17
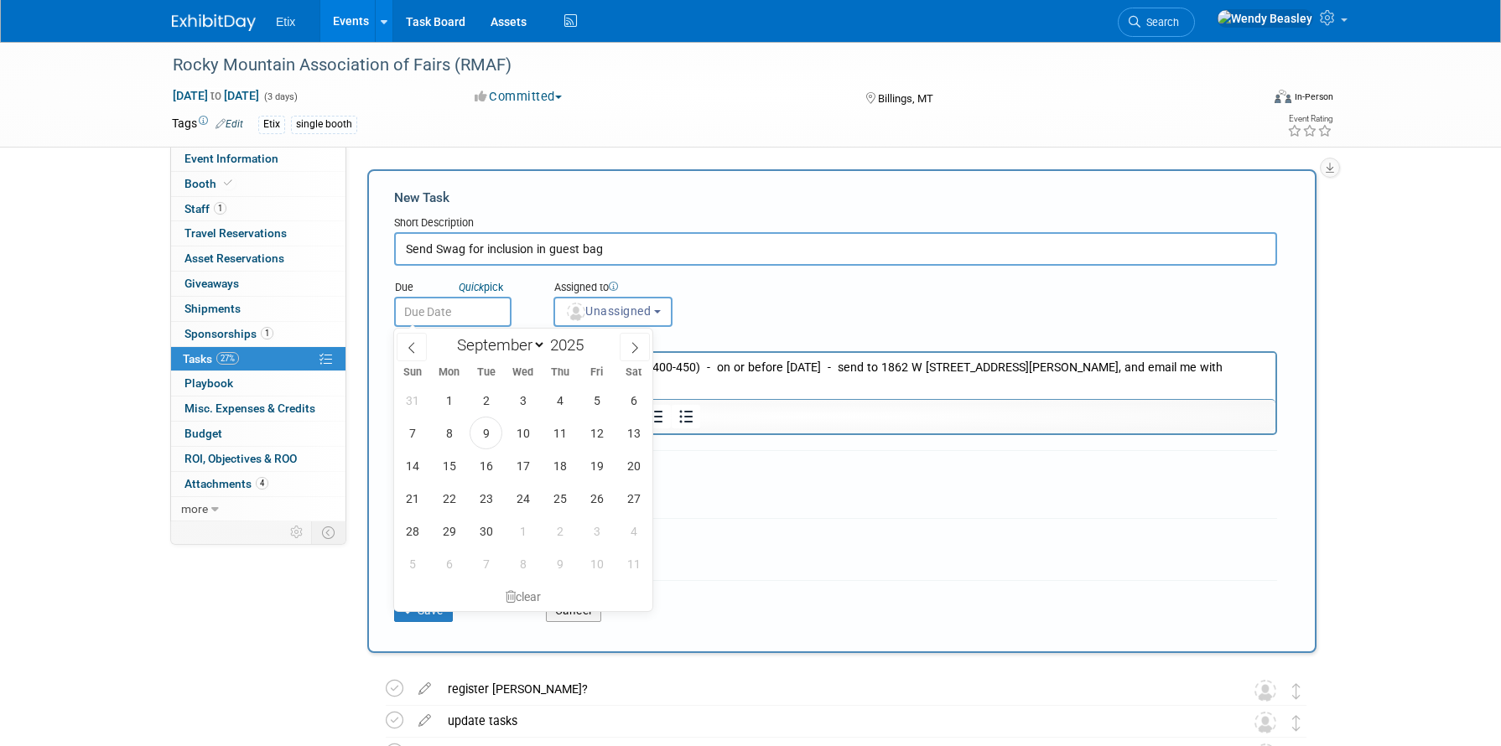
click at [448, 314] on input "text" at bounding box center [452, 312] width 117 height 30
click at [636, 349] on icon at bounding box center [635, 348] width 6 height 11
click at [416, 348] on icon at bounding box center [412, 348] width 12 height 12
select select "9"
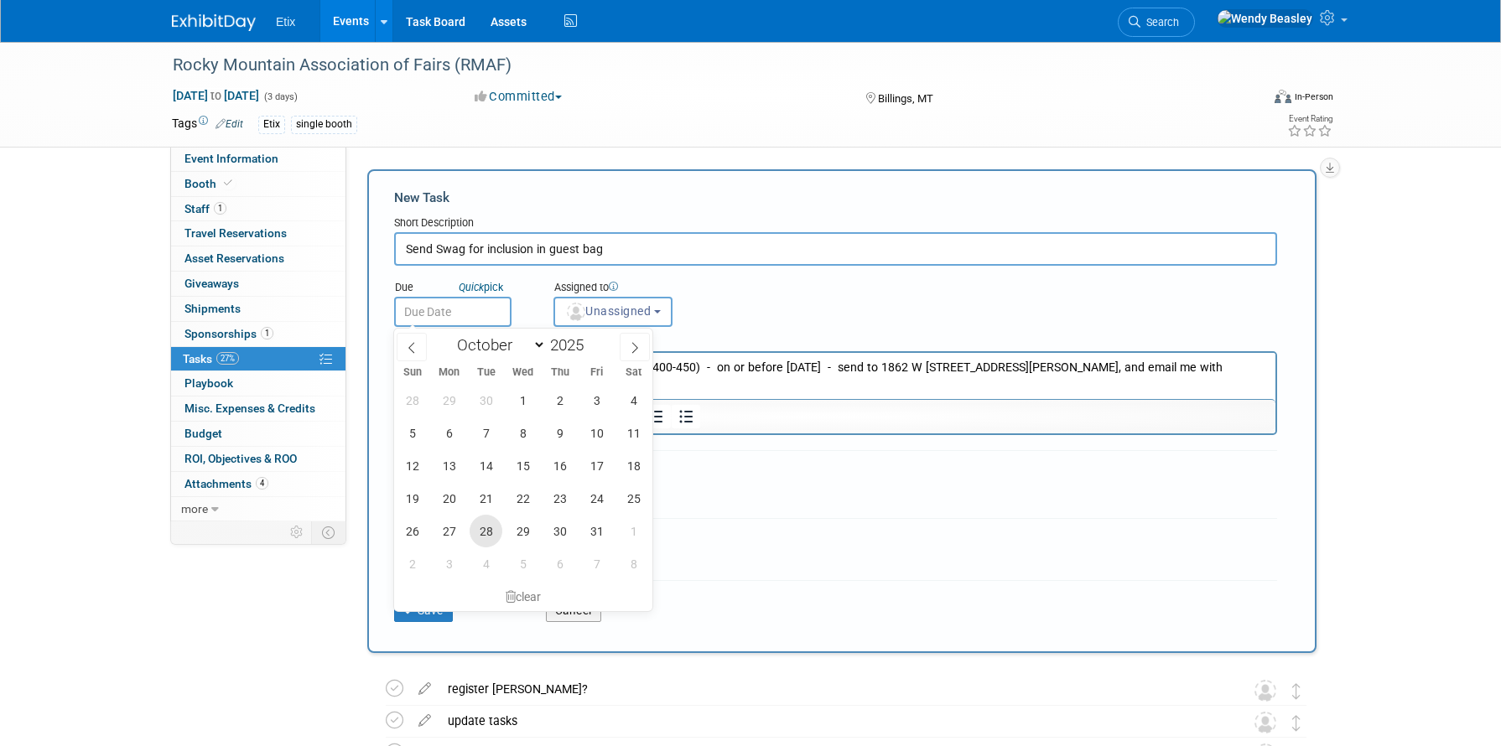
click at [497, 532] on span "28" at bounding box center [486, 531] width 33 height 33
type input "[DATE]"
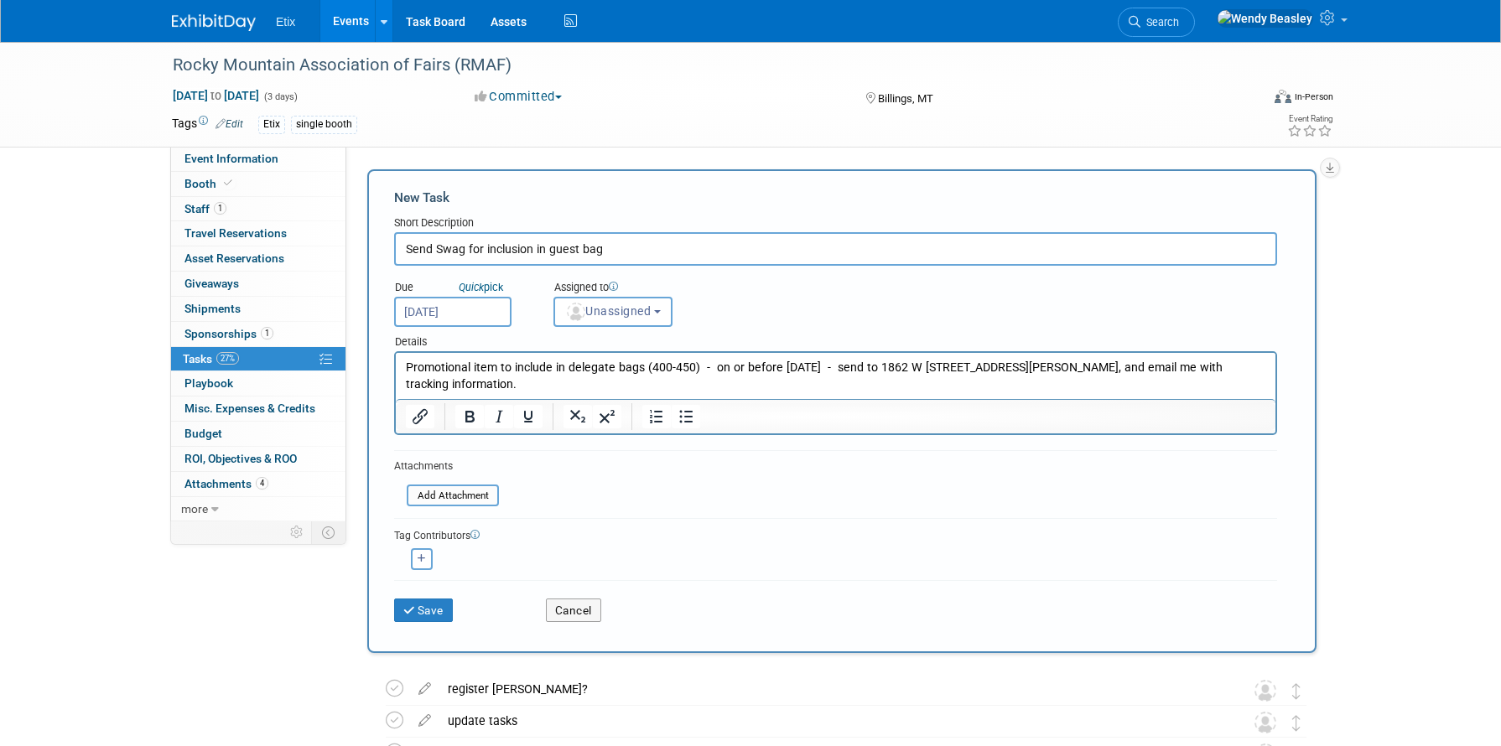
click at [639, 247] on input "Send Swag for inclusion in guest bag" at bounding box center [835, 249] width 883 height 34
type input "Send Swag for inclusion in guest bag - arrive by November 3."
click at [1137, 377] on p "Promotional item to include in delegate bags (400-450) - on or before November …" at bounding box center [836, 377] width 860 height 34
click at [1150, 371] on p "Promotional item to include in delegate bags (400-450) - on or before November …" at bounding box center [836, 377] width 860 height 34
drag, startPoint x: 1148, startPoint y: 371, endPoint x: 1157, endPoint y: 386, distance: 17.0
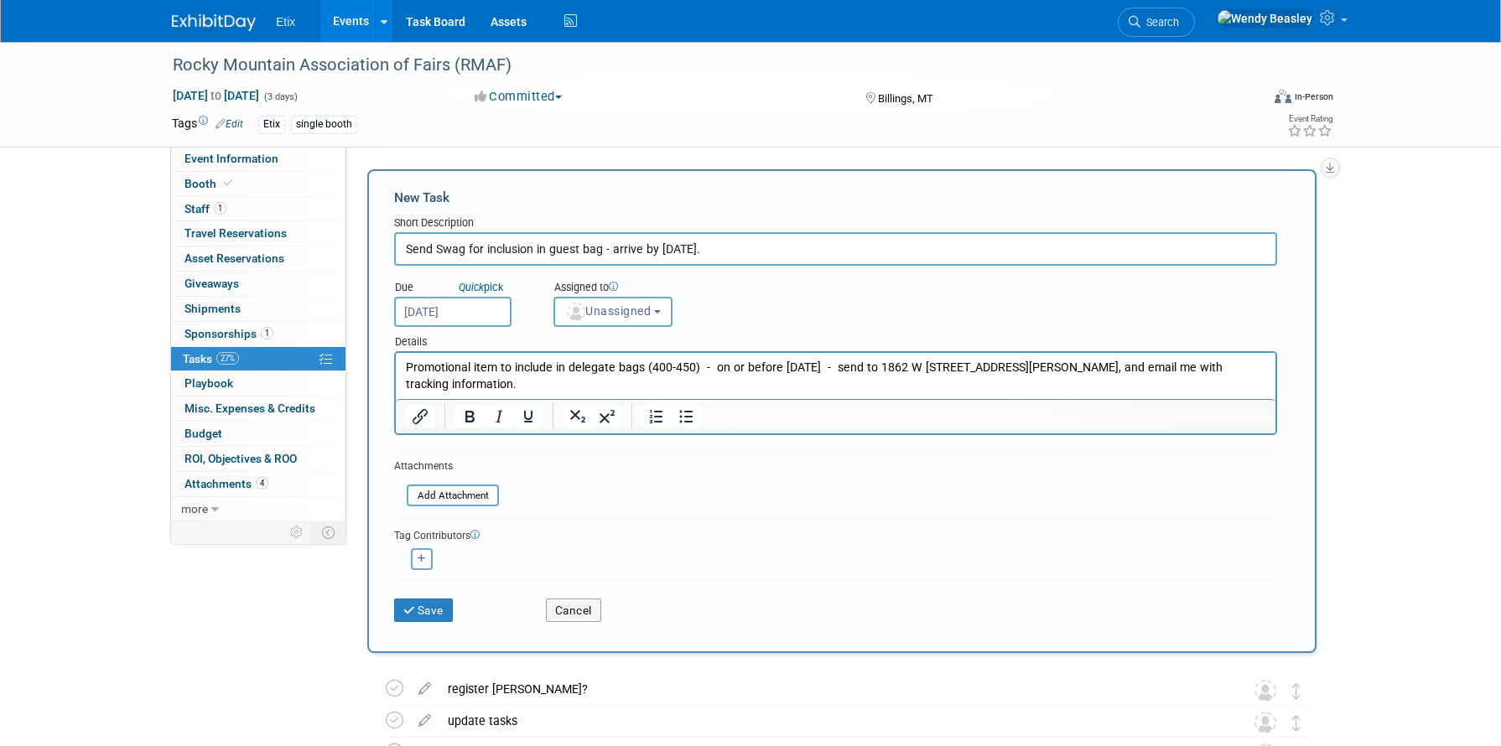
click at [1157, 386] on p "Promotional item to include in delegate bags (400-450) - on or before November …" at bounding box center [836, 377] width 860 height 34
click at [553, 385] on p "Promotional item to include in delegate bags (400-450) - on or before November …" at bounding box center [836, 377] width 860 height 34
click at [424, 605] on button "Save" at bounding box center [423, 610] width 59 height 23
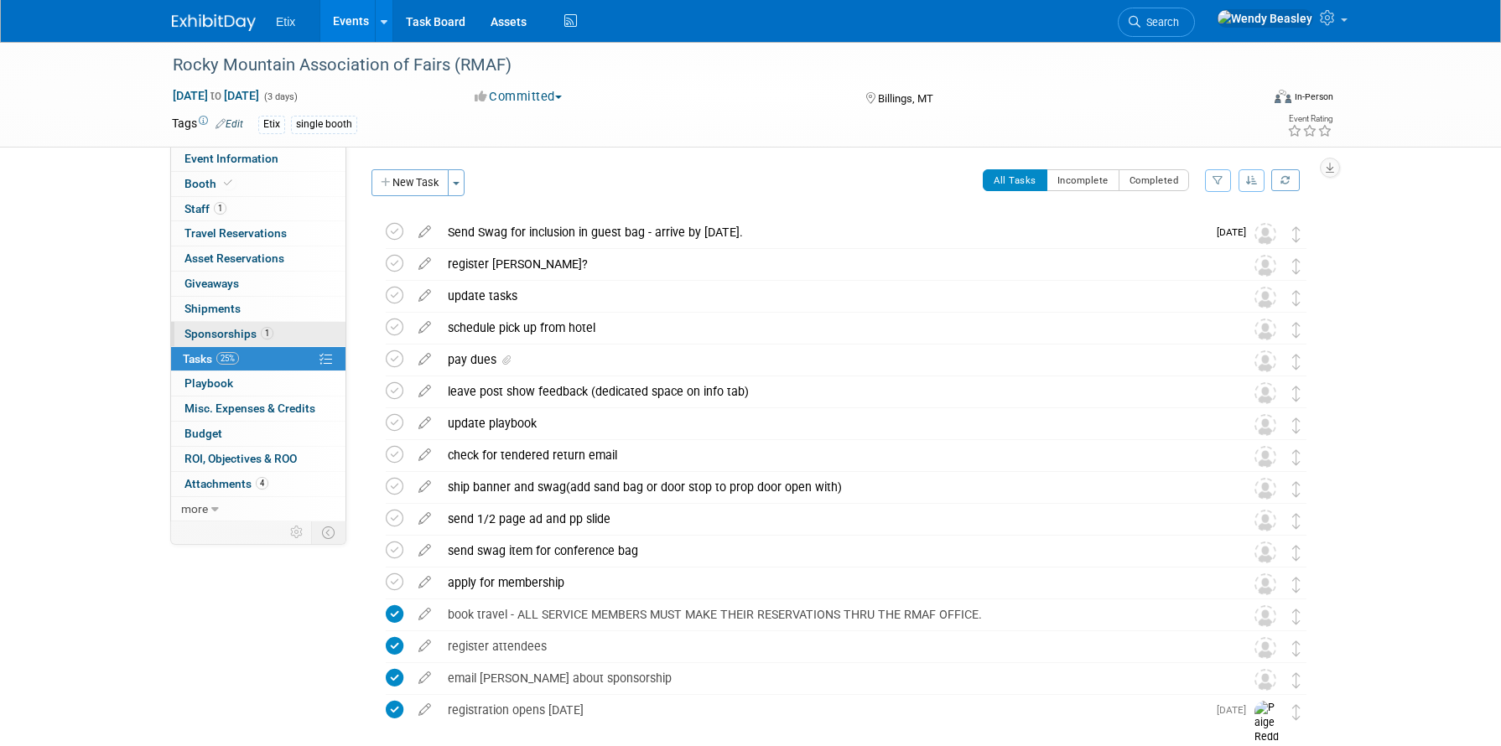
click at [243, 327] on span "Sponsorships 1" at bounding box center [228, 333] width 89 height 13
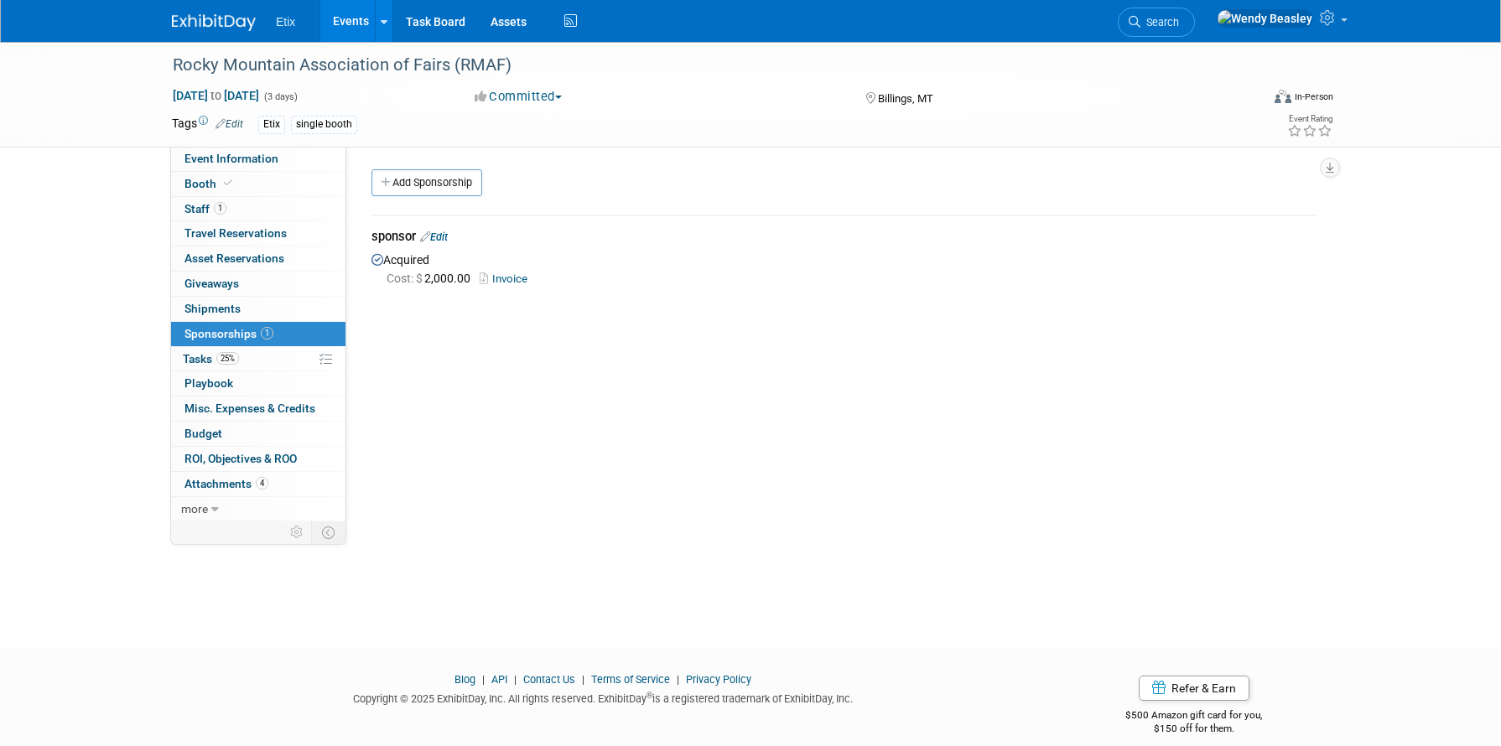
click at [445, 232] on link "Edit" at bounding box center [434, 237] width 28 height 13
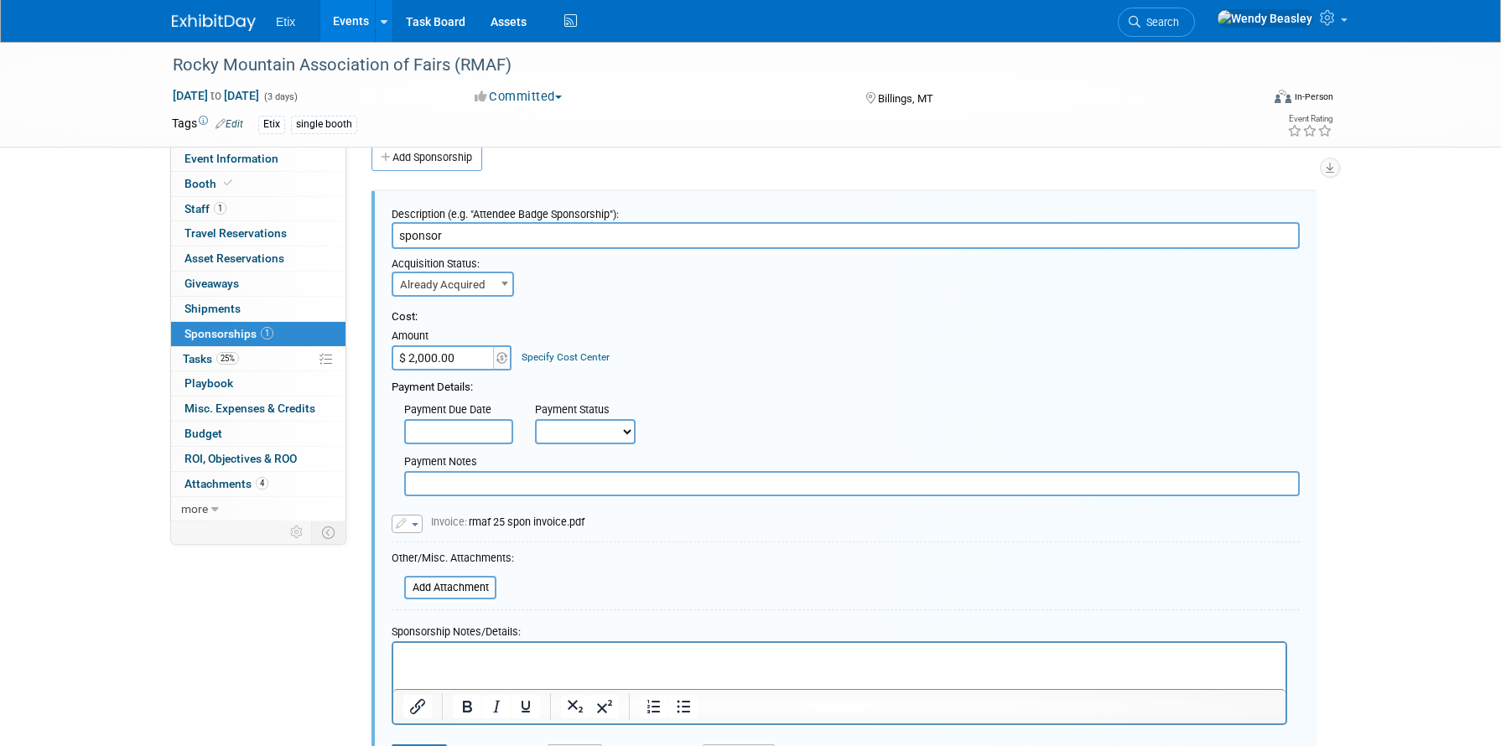
click at [501, 667] on html at bounding box center [839, 654] width 892 height 23
click at [499, 661] on p "Rich Text Area. Press ALT-0 for help." at bounding box center [839, 658] width 873 height 17
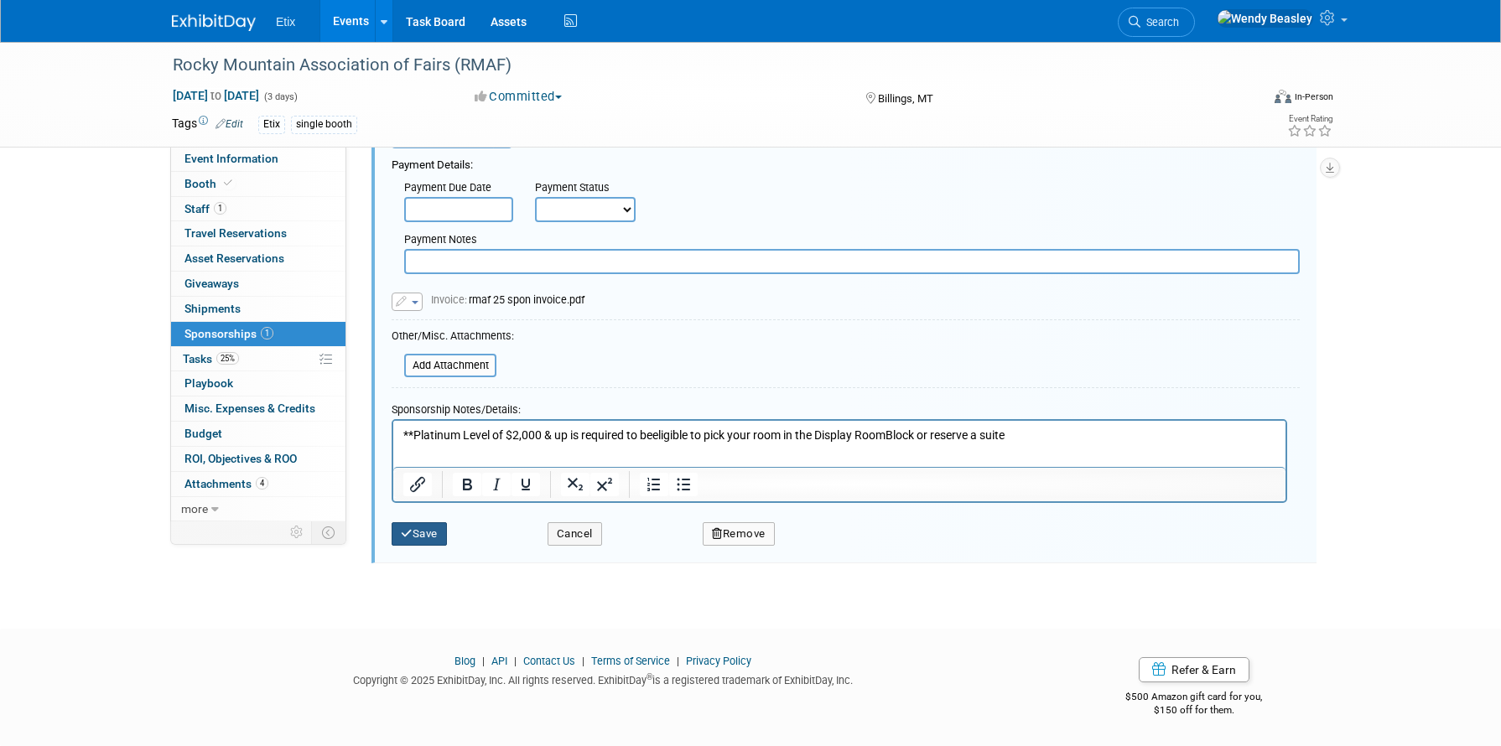
click at [421, 538] on button "Save" at bounding box center [419, 533] width 55 height 23
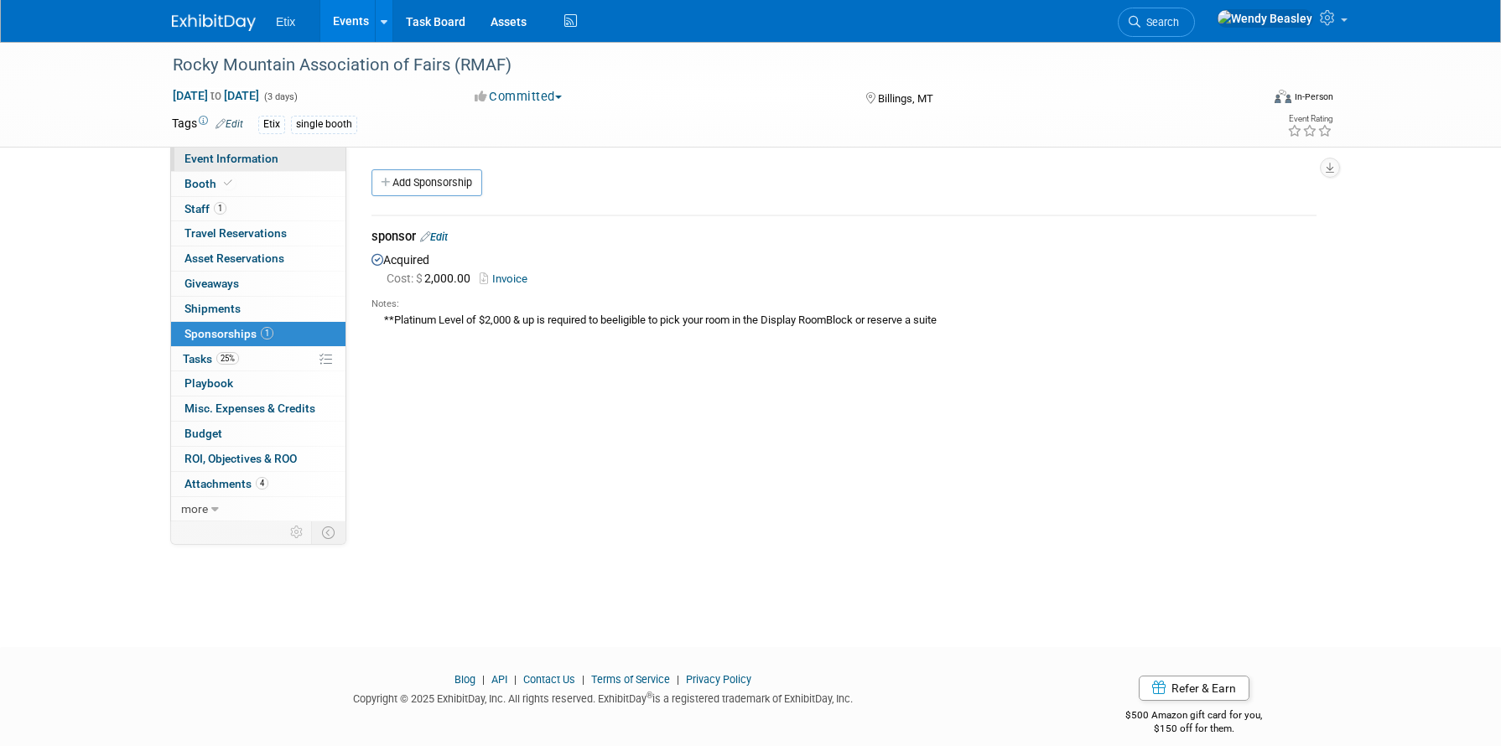
click at [248, 157] on span "Event Information" at bounding box center [231, 158] width 94 height 13
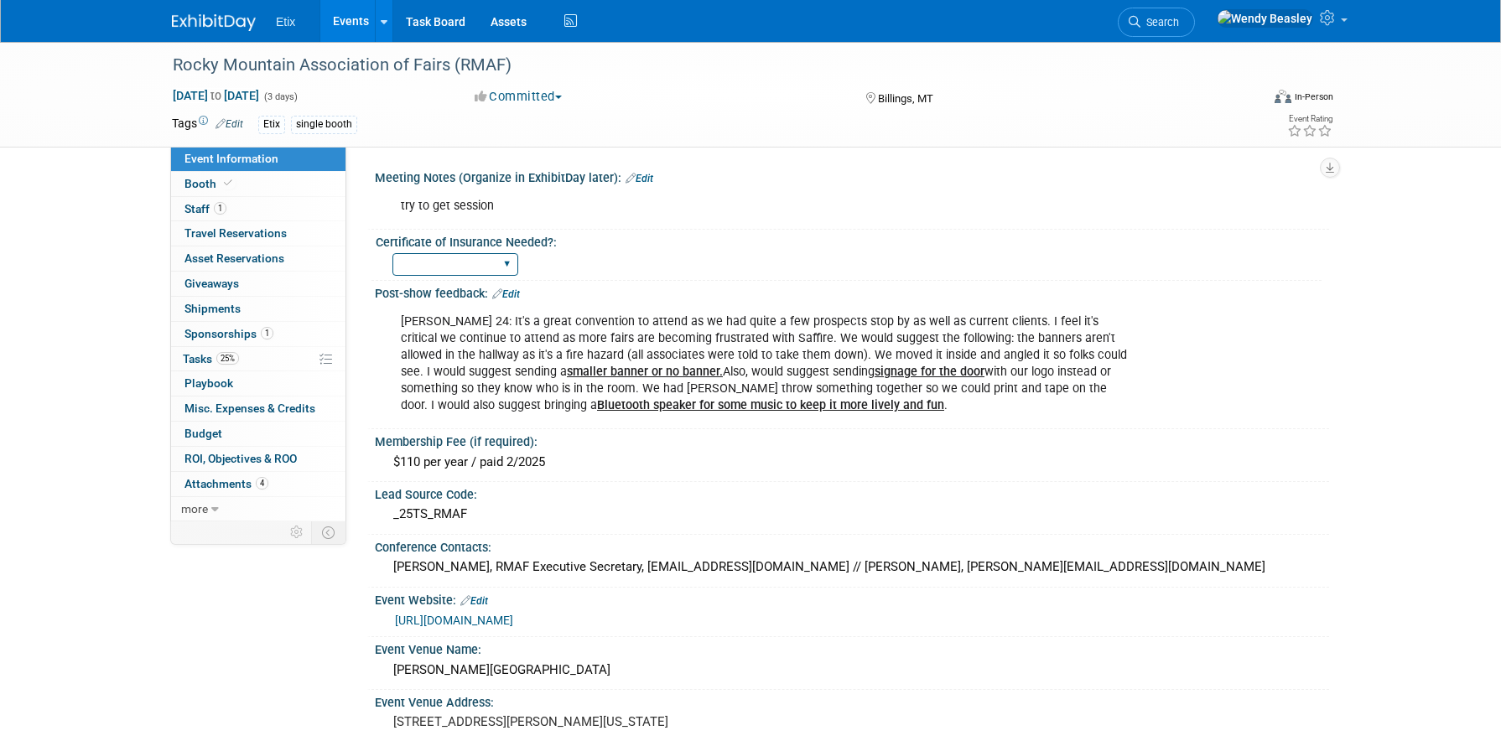
click at [505, 262] on select "Yes No" at bounding box center [455, 264] width 126 height 23
click at [617, 558] on div "Nancy Pitz, RMAF Executive Secretary, rmafairs@gmail.com // Pam Schultz, pam@wi…" at bounding box center [851, 567] width 929 height 26
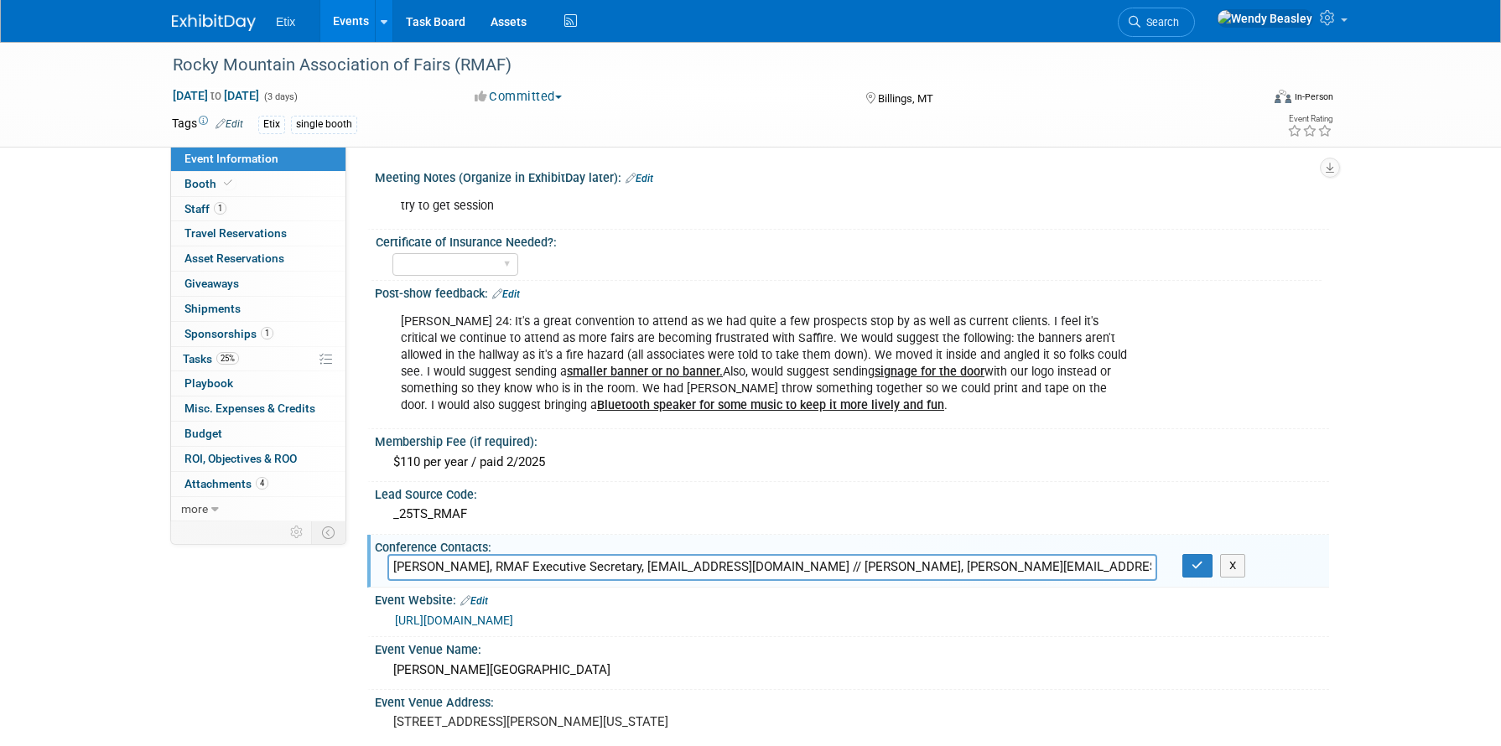
scroll to position [0, 39]
type input "Nancy Pitz, RMAF Executive Secretary, rmafairs@gmail.com // Pam Schultz, pam@wi…"
click at [1199, 570] on icon "button" at bounding box center [1197, 565] width 12 height 11
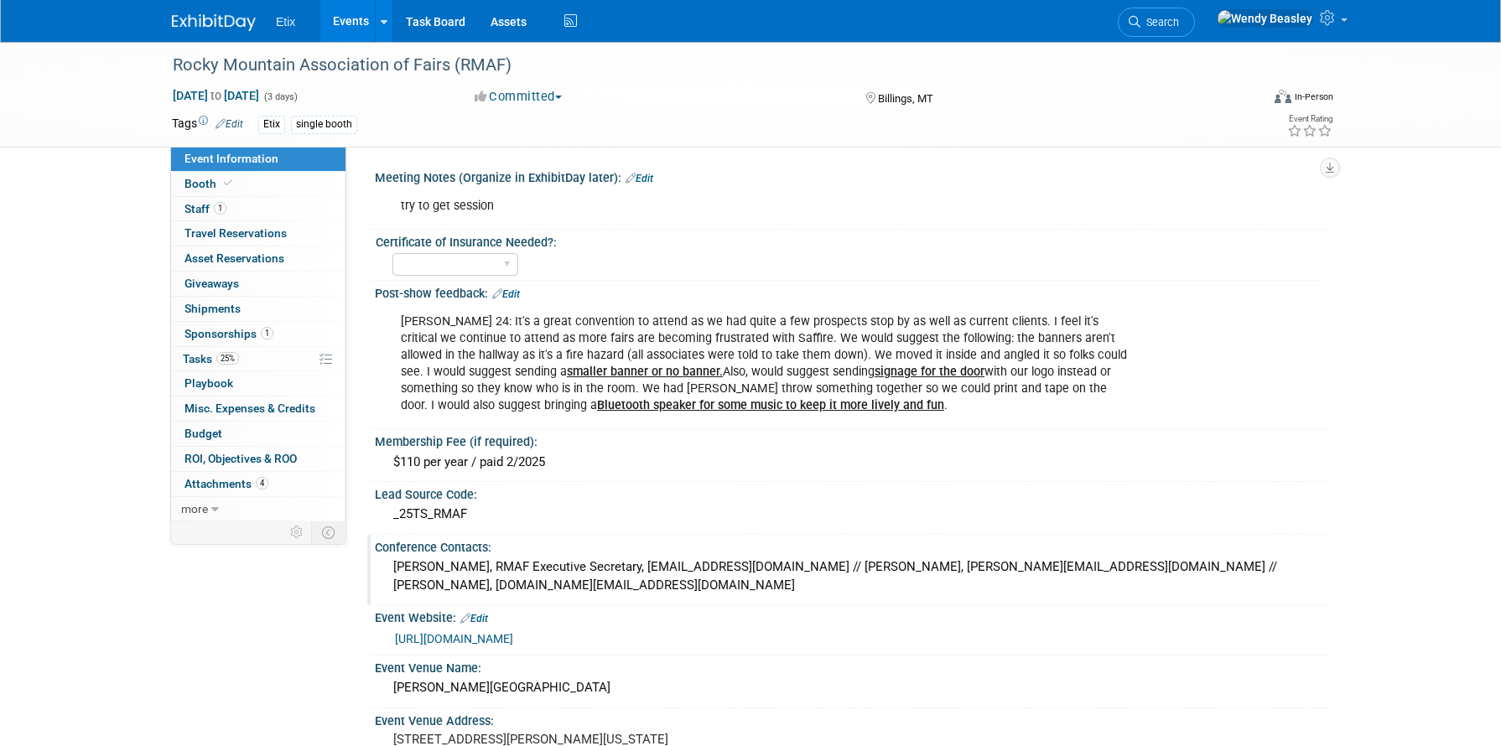
click at [359, 25] on link "Events" at bounding box center [350, 21] width 61 height 42
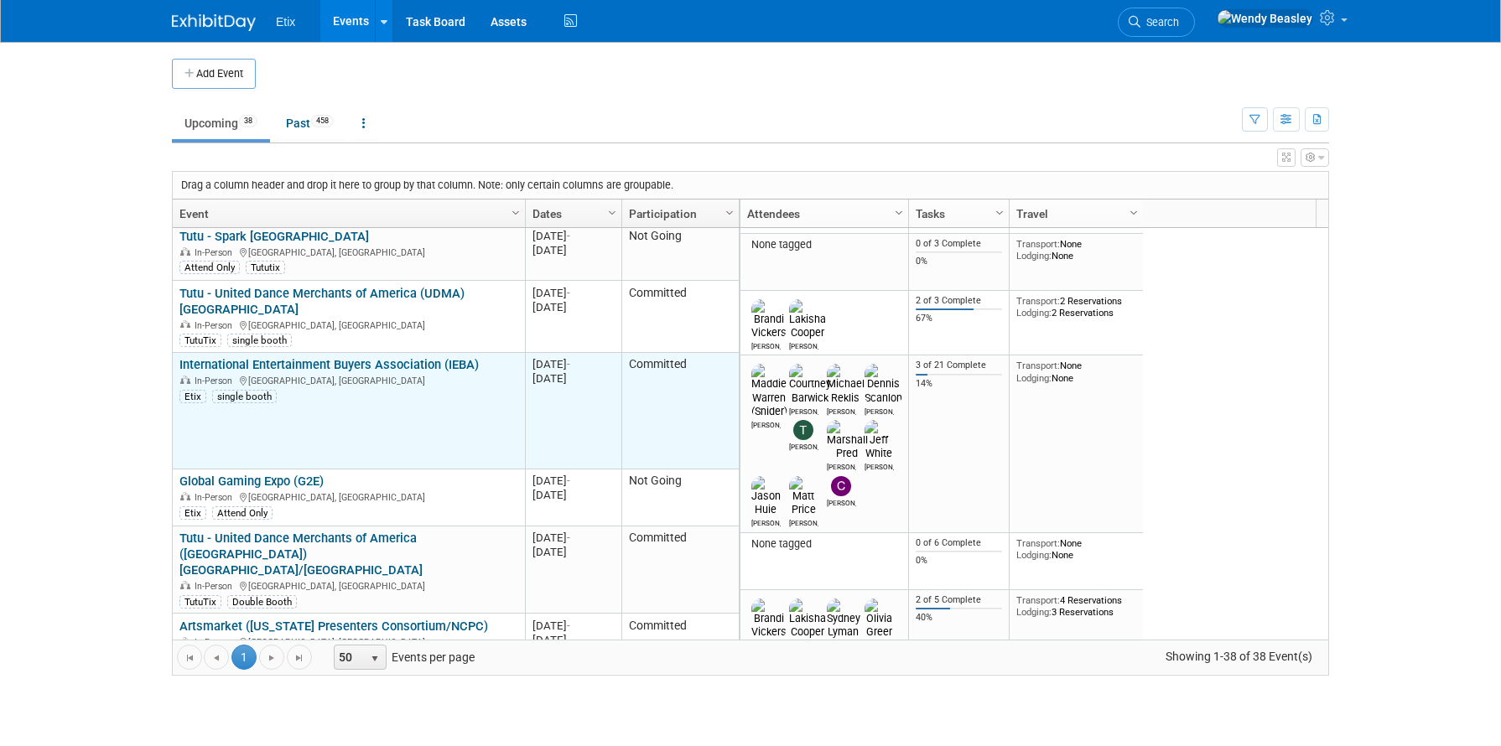
scroll to position [503, 0]
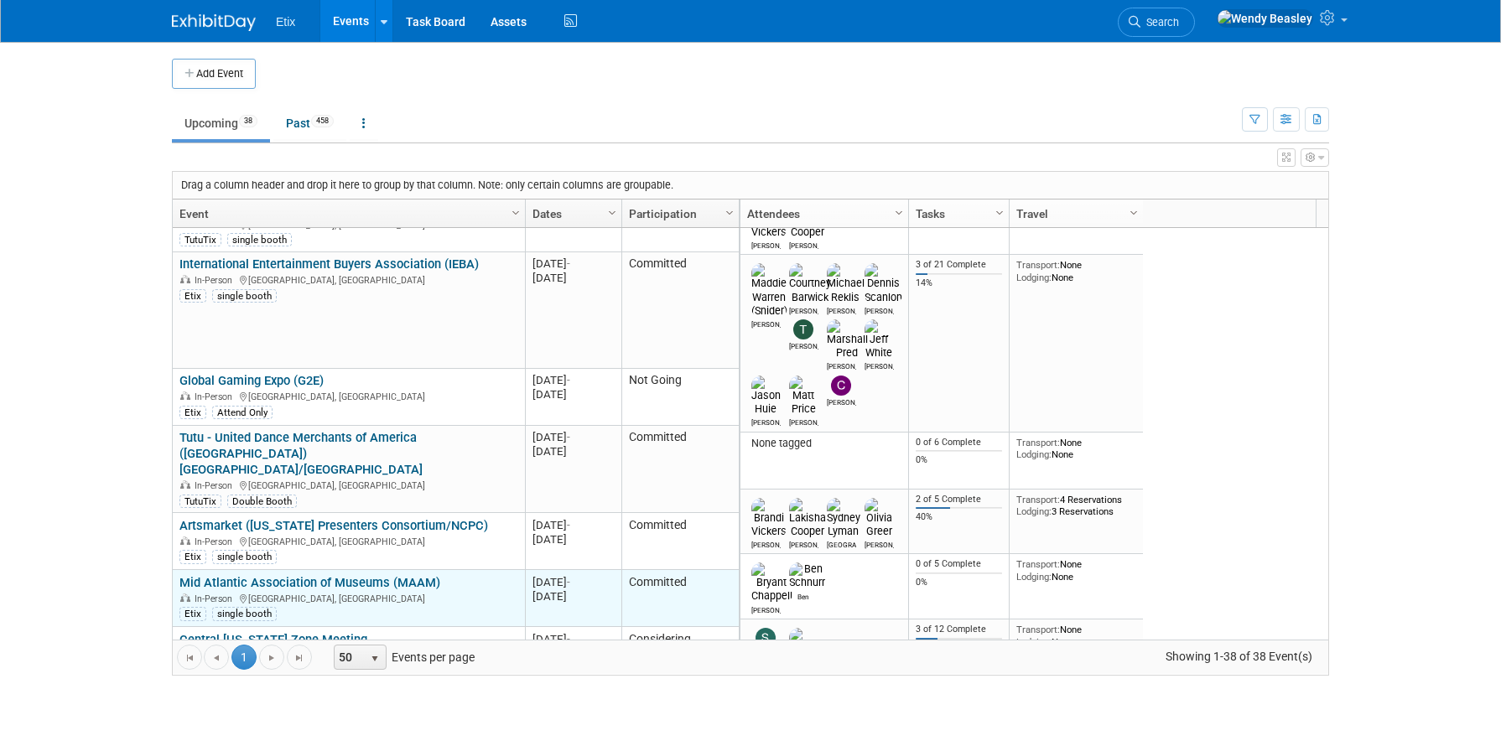
click at [423, 575] on link "Mid Atlantic Association of Museums (MAAM)" at bounding box center [309, 582] width 261 height 15
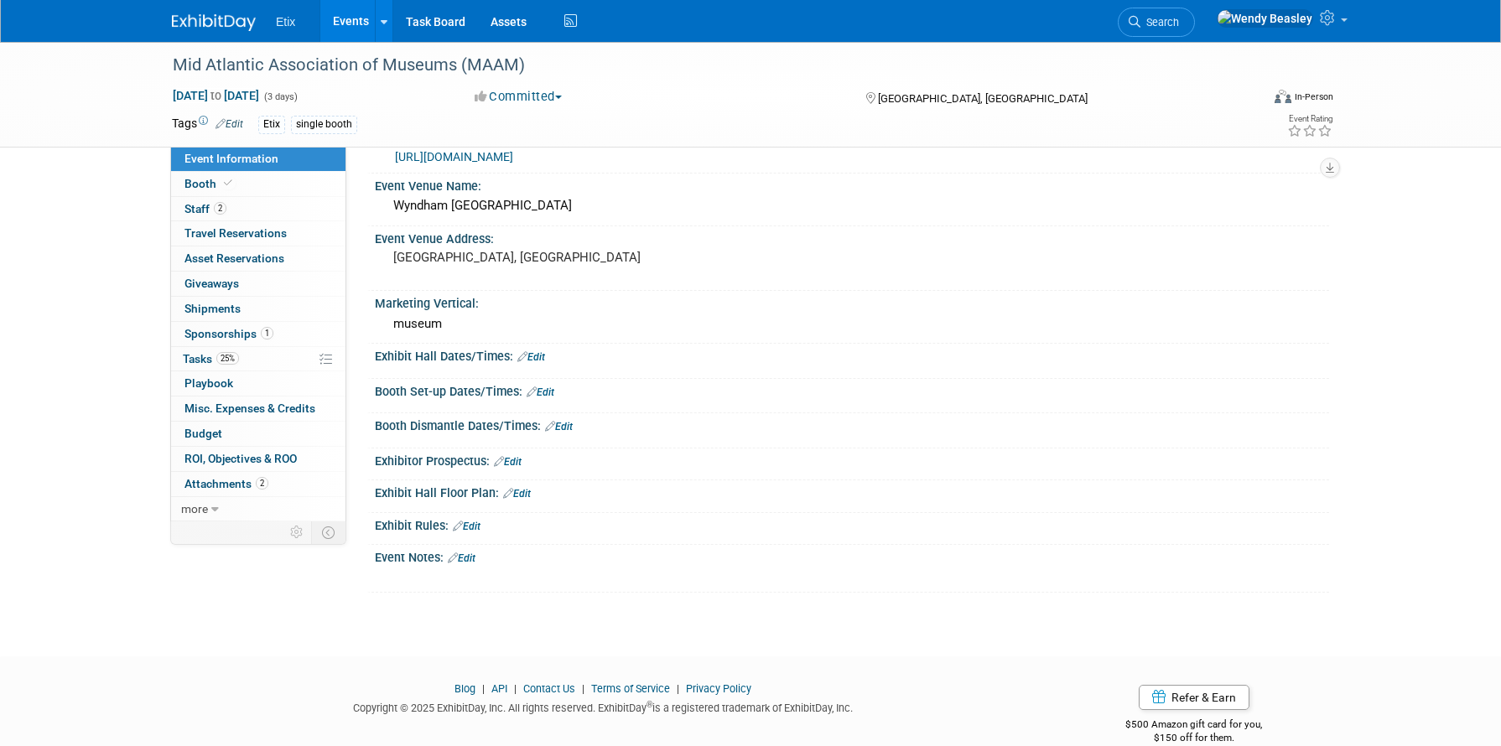
scroll to position [374, 0]
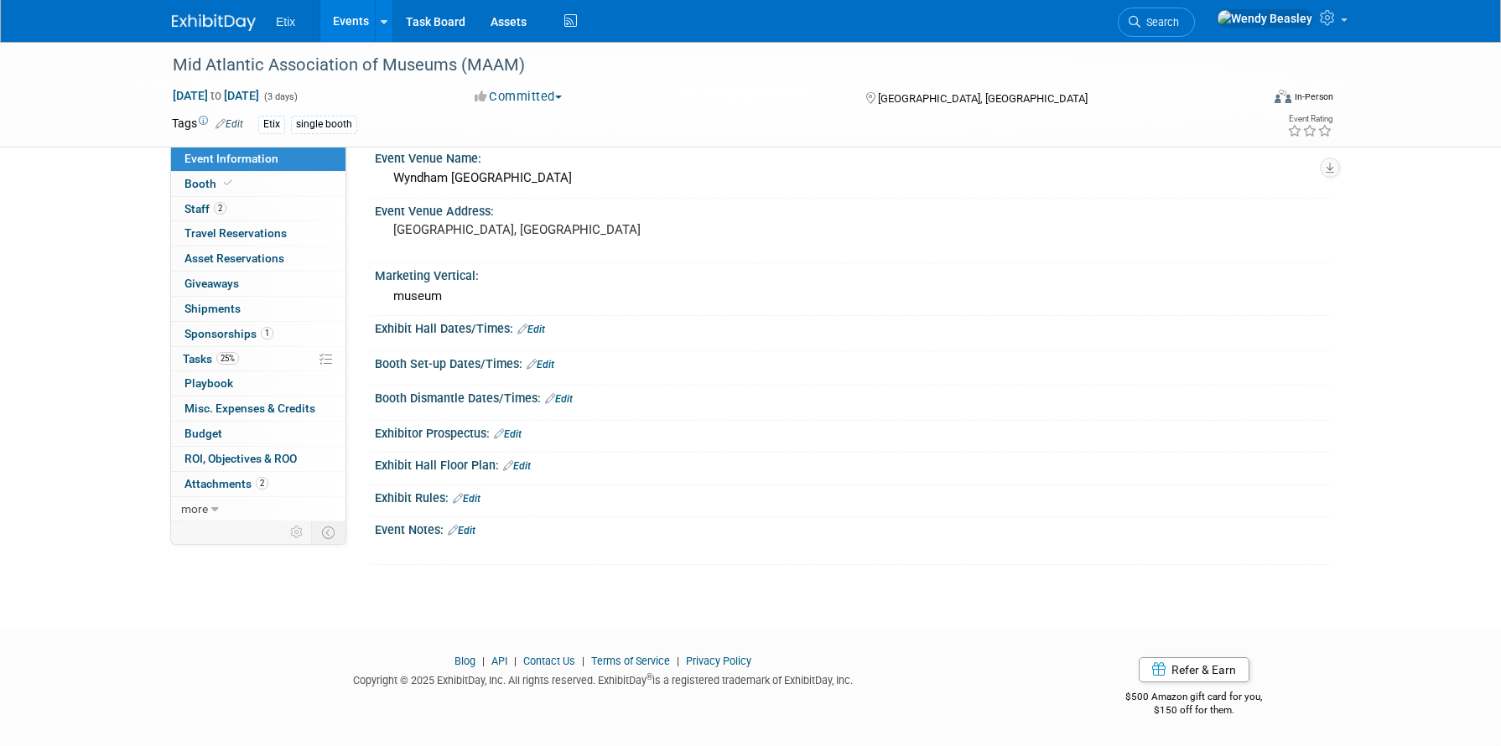
click at [517, 433] on link "Edit" at bounding box center [508, 434] width 28 height 12
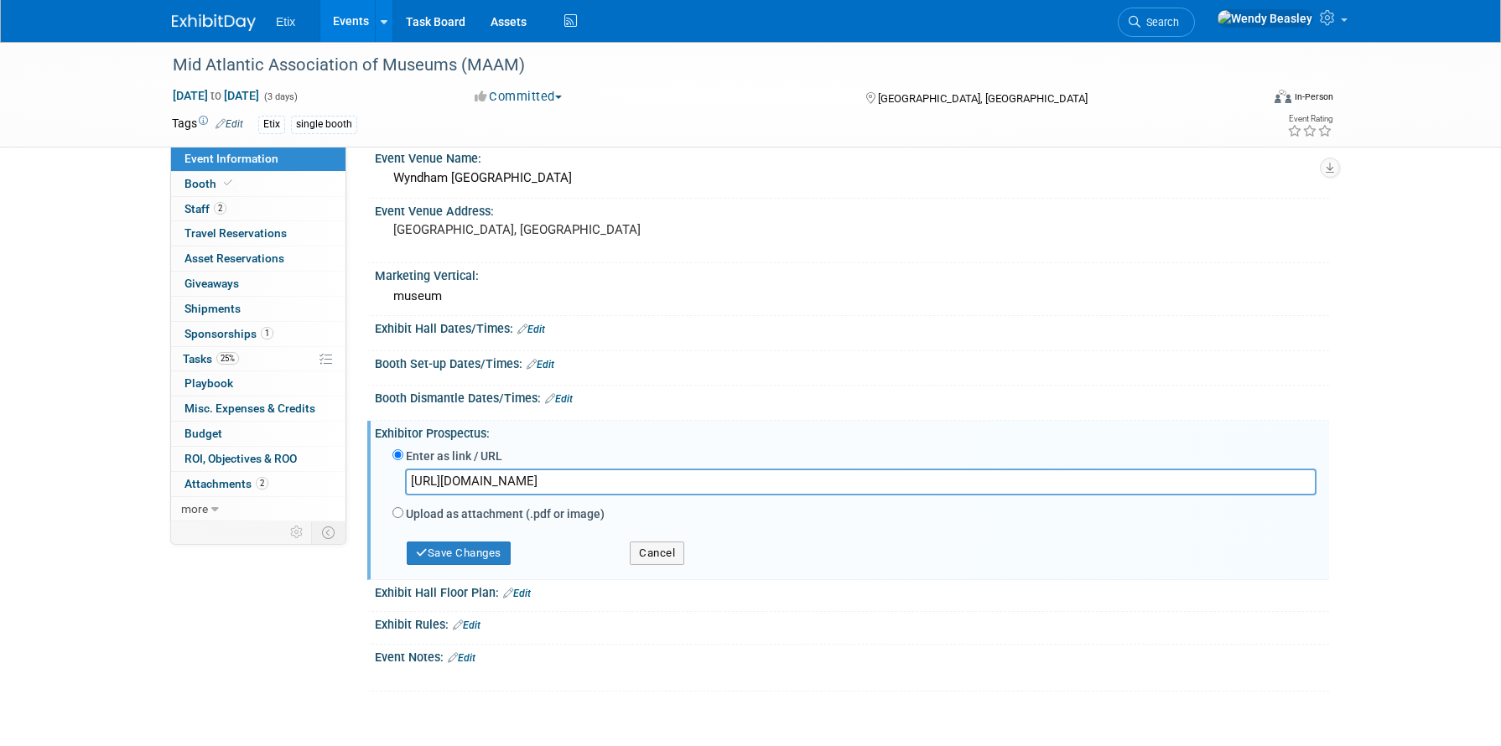
scroll to position [0, 275]
type input "[URL][DOMAIN_NAME]"
click at [478, 555] on button "Save Changes" at bounding box center [459, 553] width 104 height 23
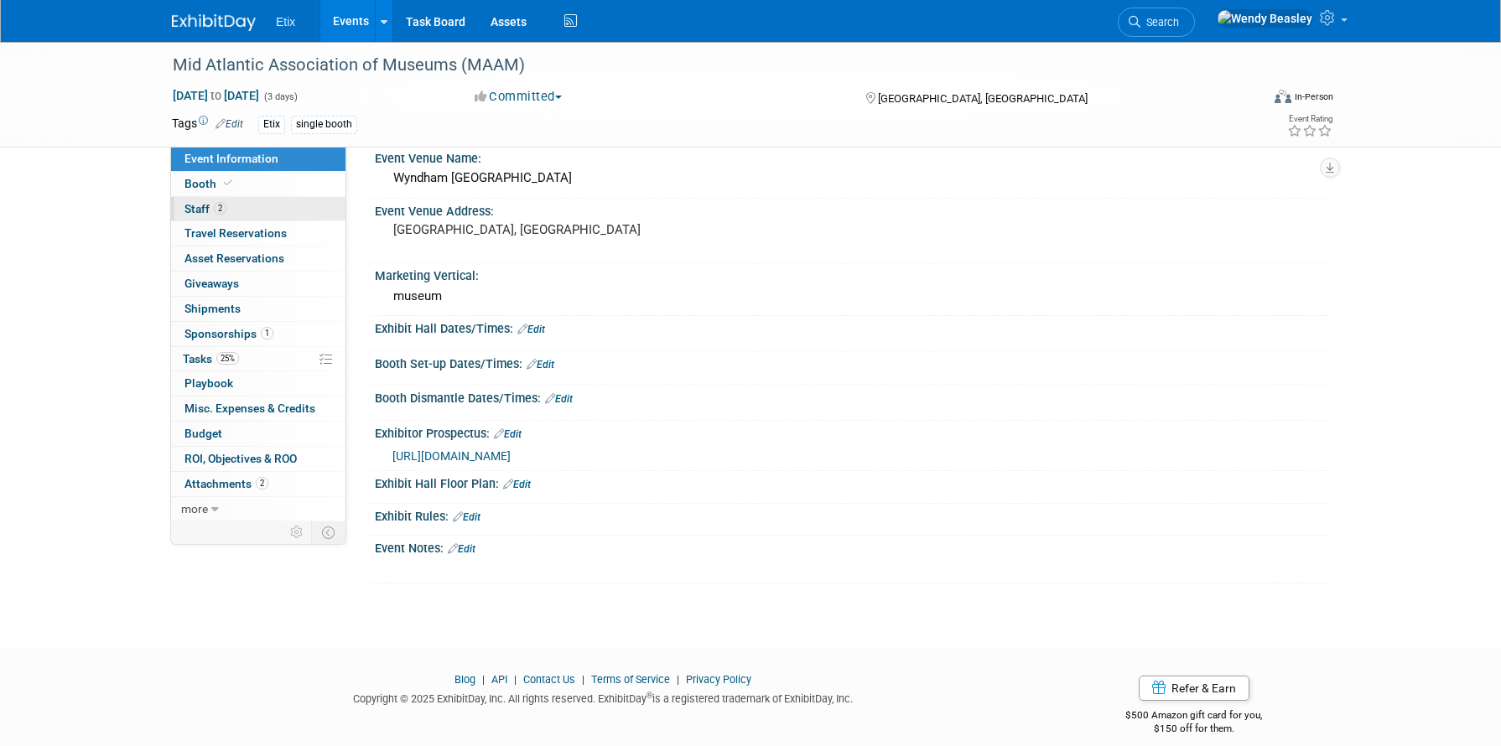
click at [231, 211] on link "2 Staff 2" at bounding box center [258, 209] width 174 height 24
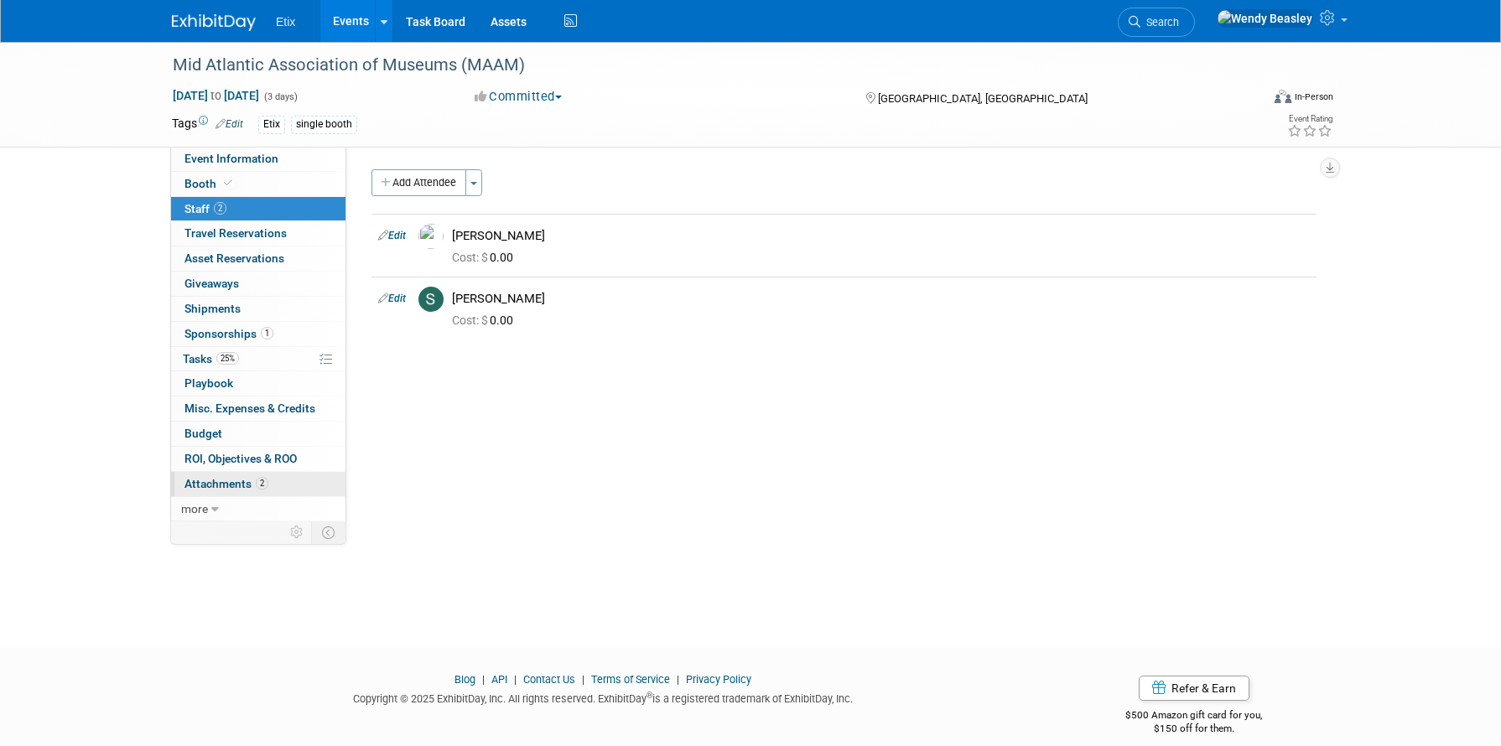
click at [231, 483] on span "Attachments 2" at bounding box center [226, 483] width 84 height 13
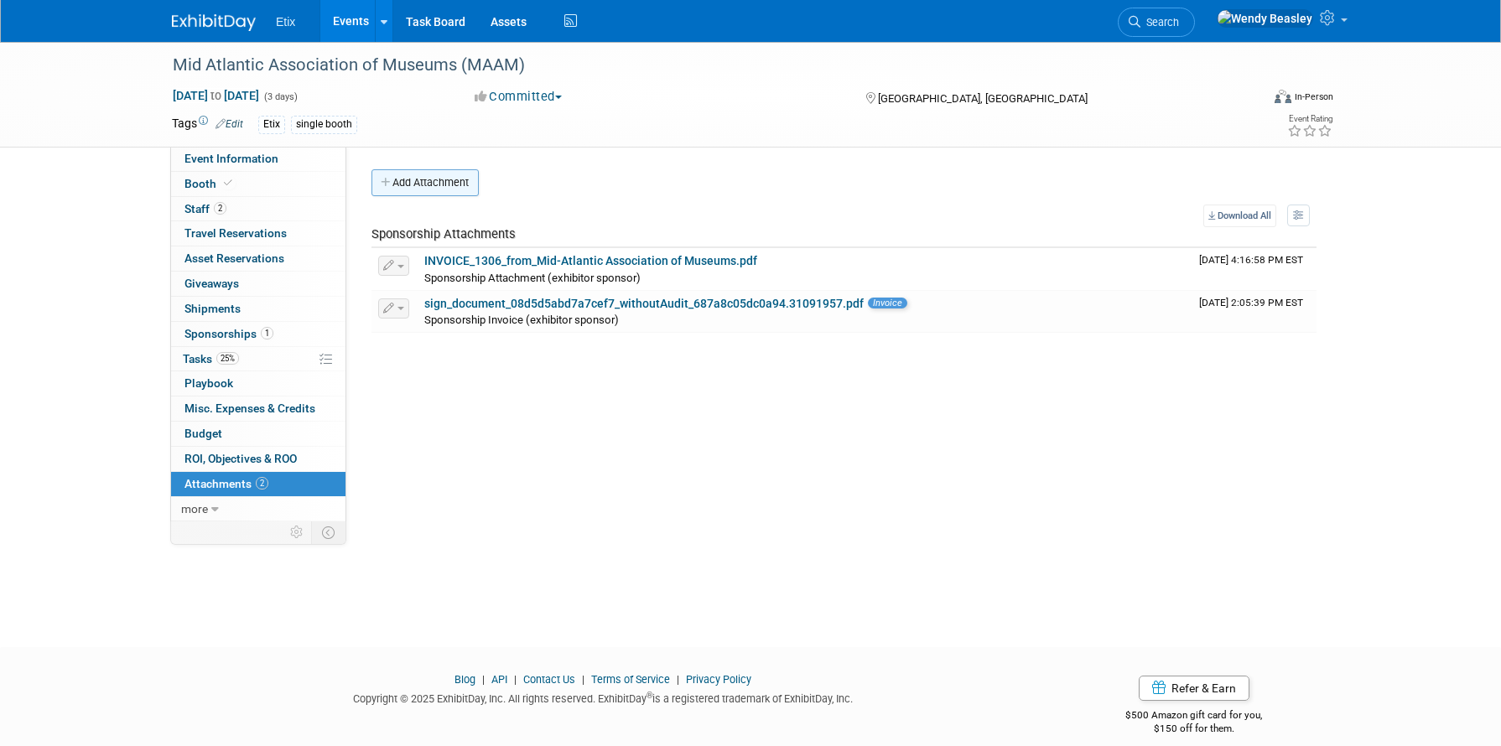
click at [439, 179] on button "Add Attachment" at bounding box center [424, 182] width 107 height 27
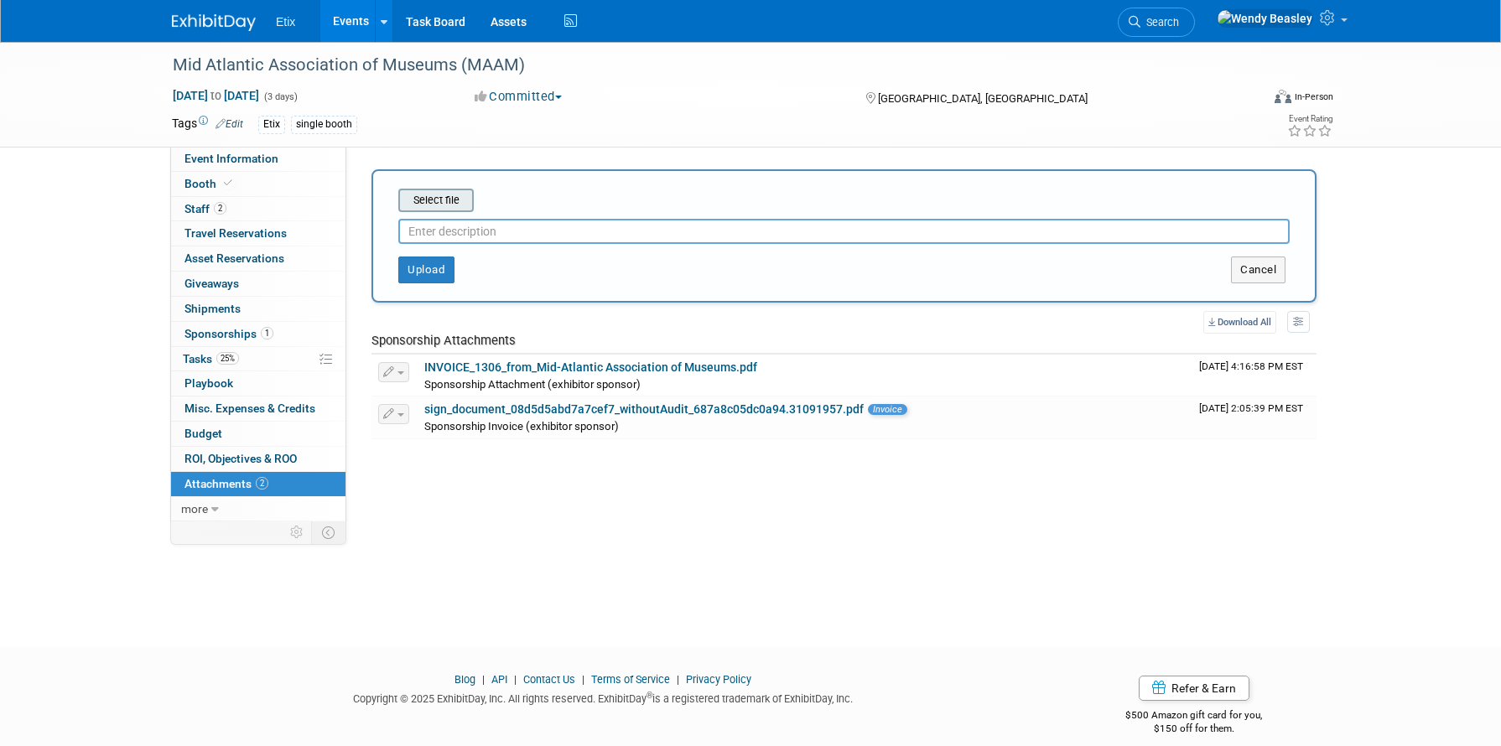
click at [449, 196] on input "file" at bounding box center [373, 200] width 200 height 20
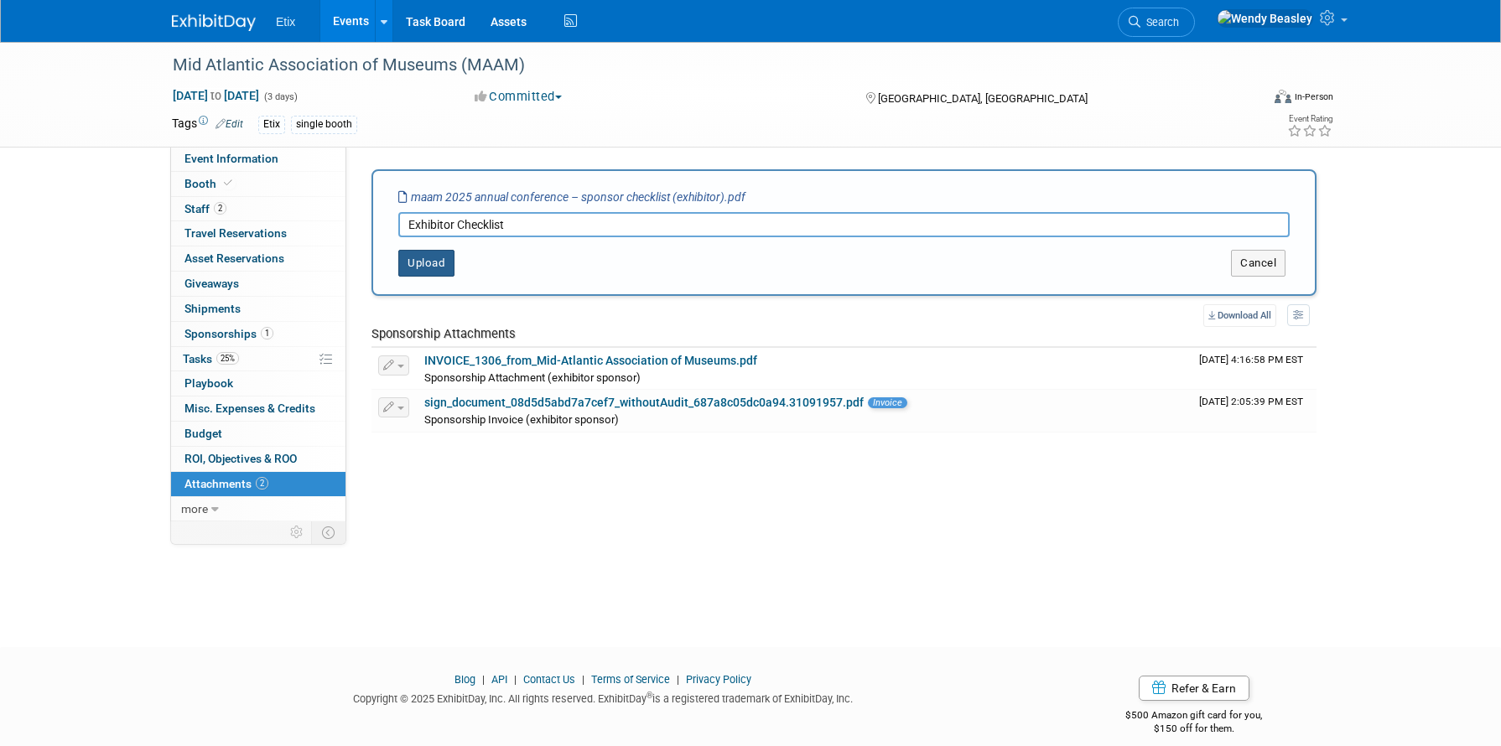
type input "Exhibitor Checklist"
click at [431, 266] on button "Upload" at bounding box center [426, 263] width 56 height 27
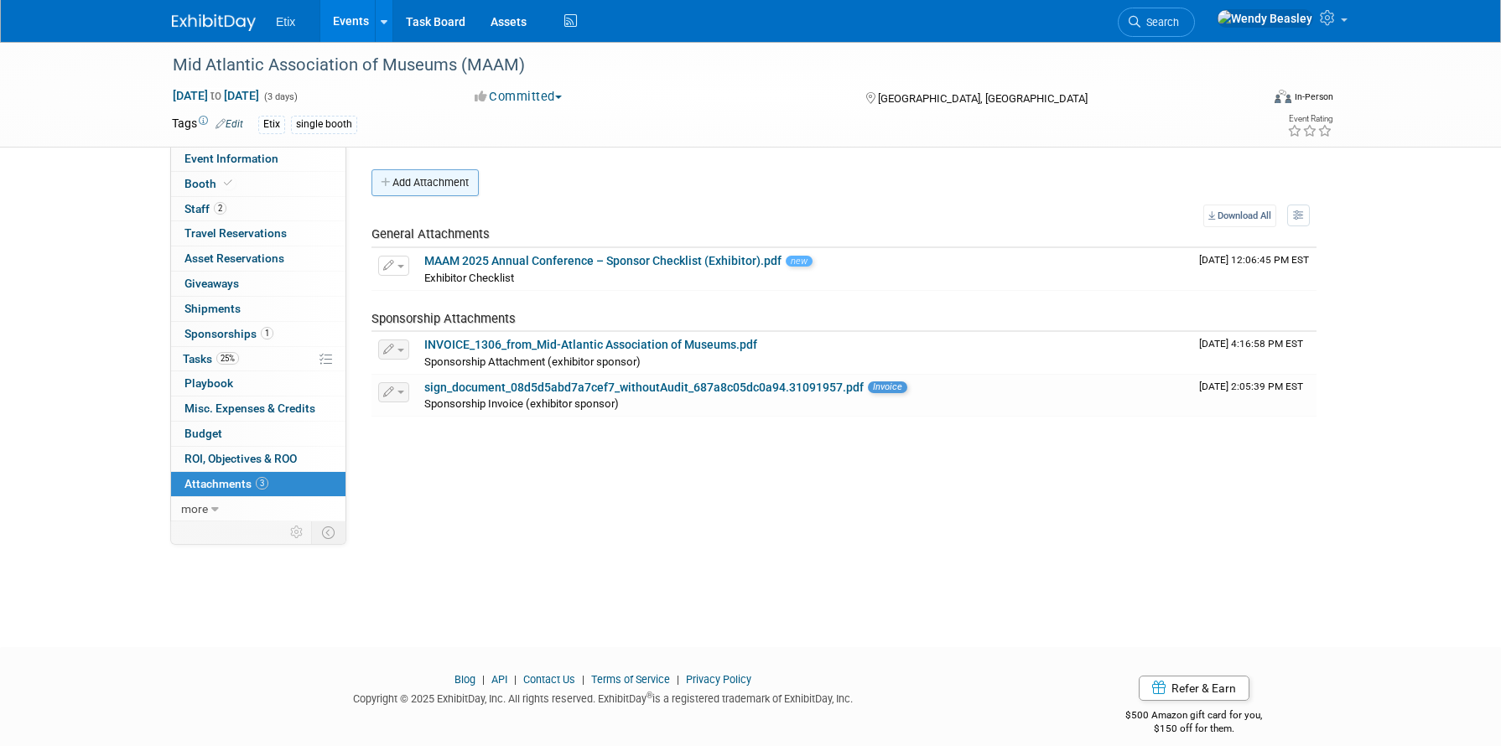
click at [423, 182] on button "Add Attachment" at bounding box center [424, 182] width 107 height 27
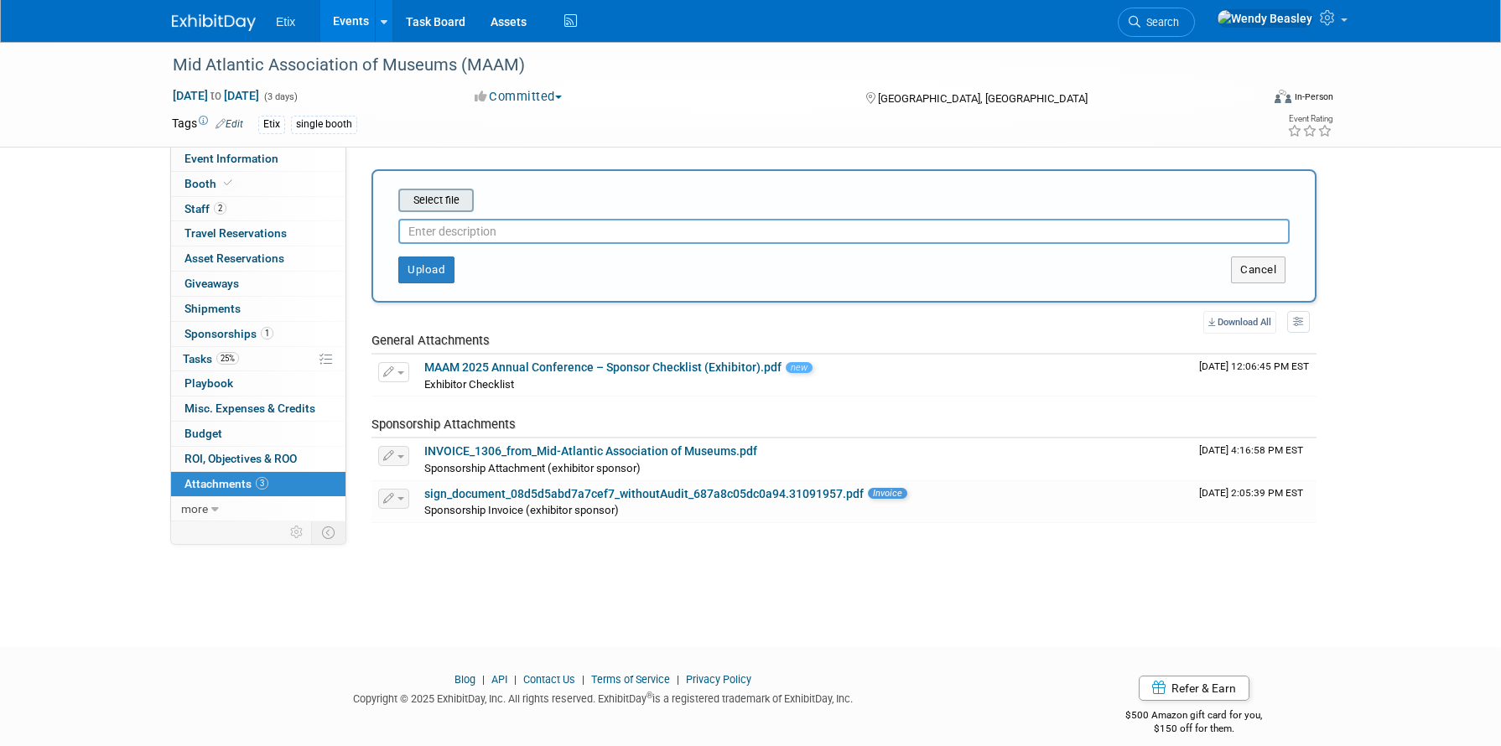
click at [437, 191] on input "file" at bounding box center [373, 200] width 200 height 20
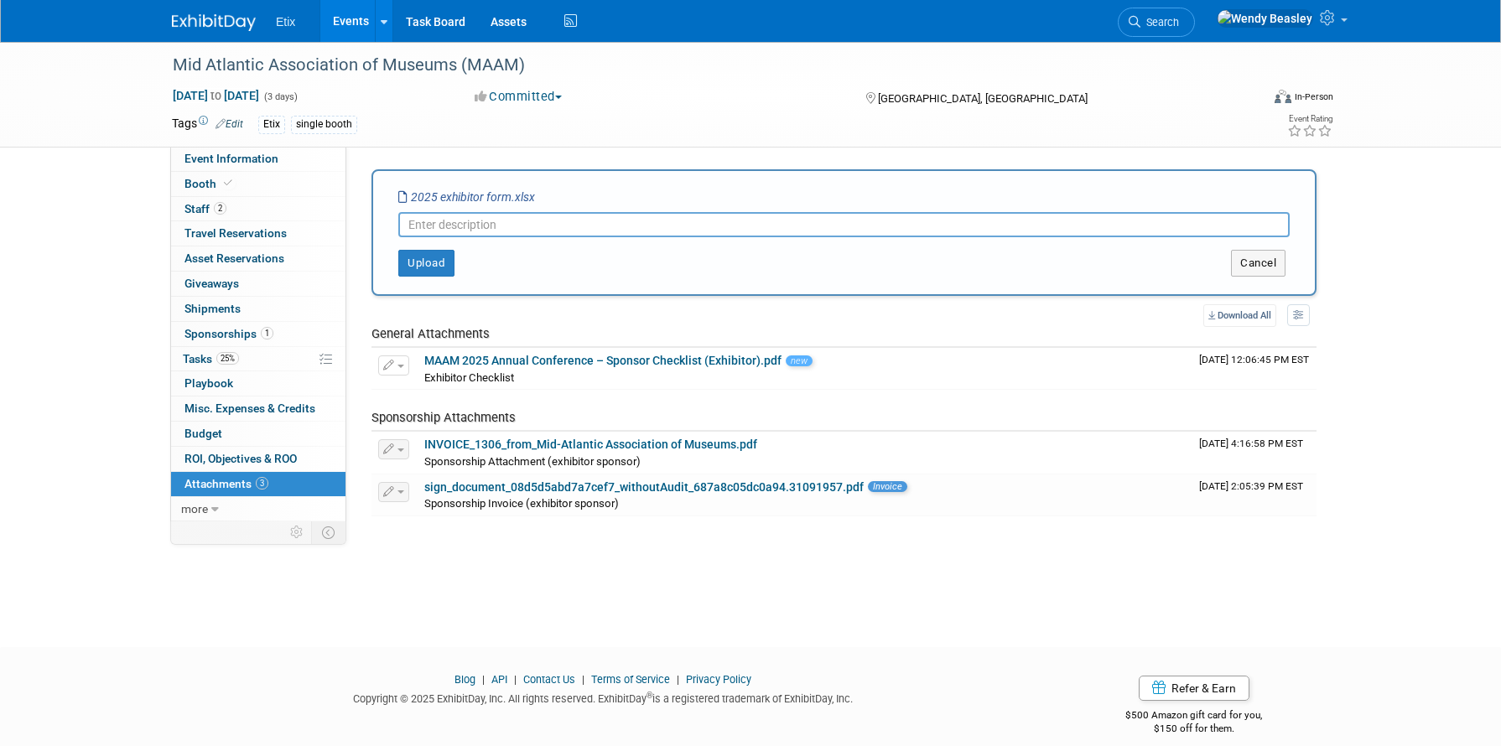
click at [462, 231] on input "text" at bounding box center [843, 224] width 891 height 25
type input "Exhibitor Form"
click at [420, 259] on button "Upload" at bounding box center [426, 263] width 56 height 27
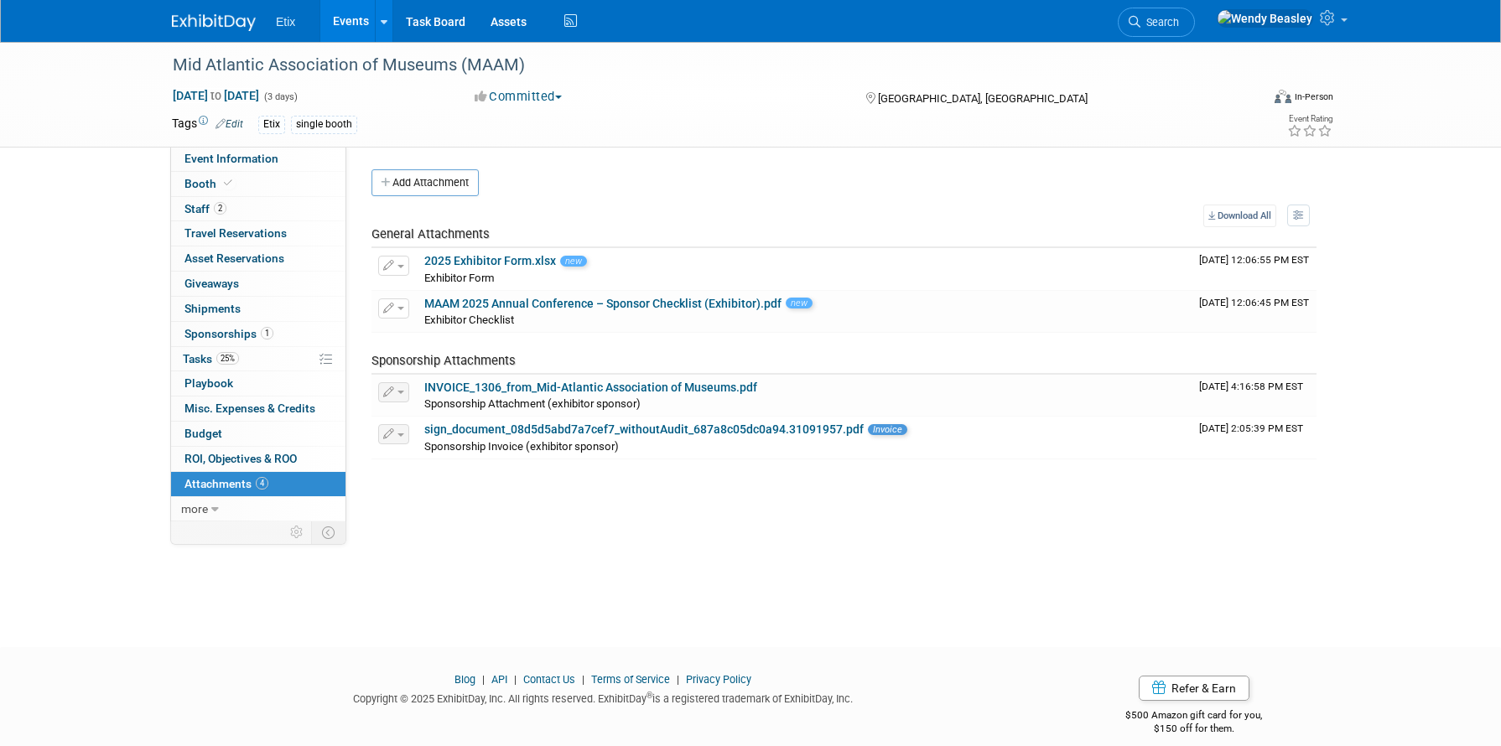
click at [353, 7] on link "Events" at bounding box center [350, 21] width 61 height 42
